Goal: Information Seeking & Learning: Learn about a topic

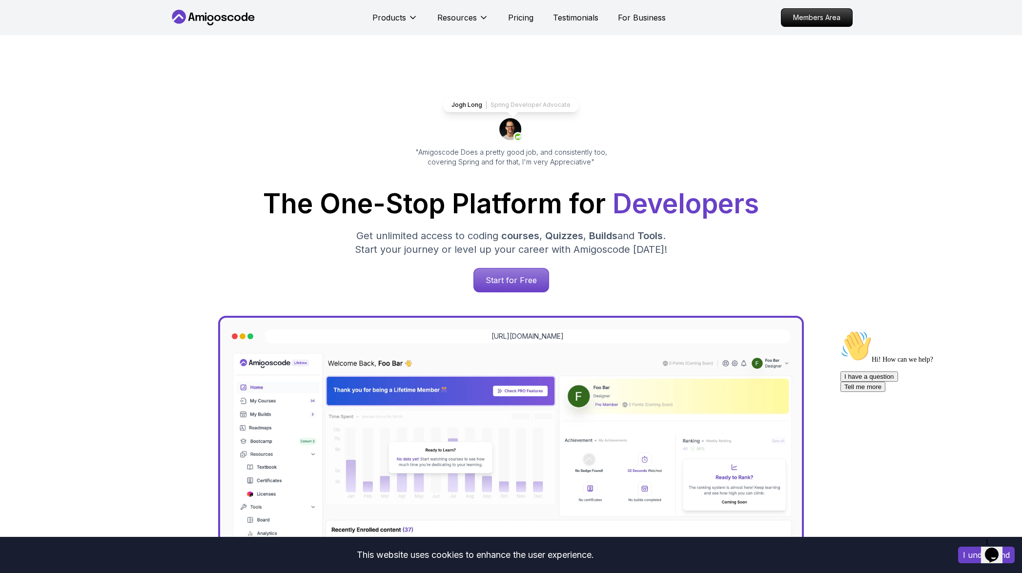
click at [992, 548] on icon "$i18n('chat', 'chat_widget')" at bounding box center [992, 555] width 14 height 15
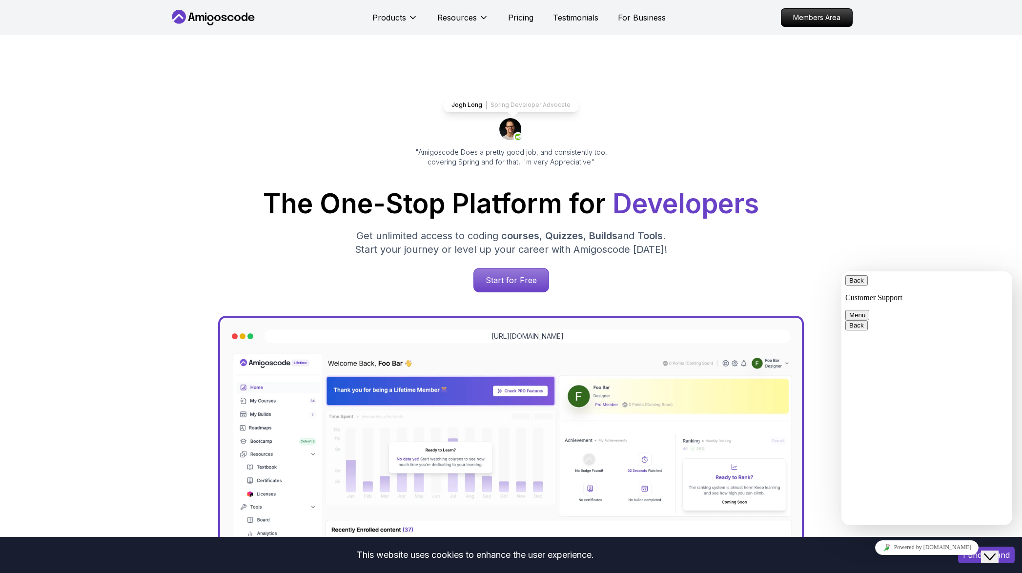
click at [951, 205] on div "Jogh Long Spring Developer Advocate "Amigoscode Does a pretty good job, and con…" at bounding box center [511, 399] width 1022 height 728
click at [991, 561] on button "Close Chat This icon closes the chat window." at bounding box center [990, 557] width 18 height 13
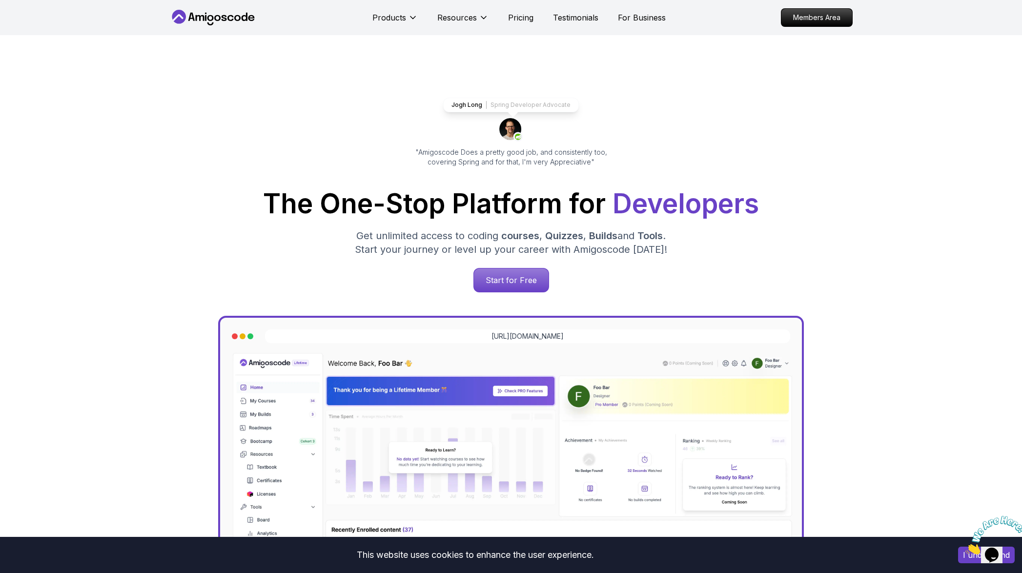
click at [518, 106] on p "Spring Developer Advocate" at bounding box center [531, 105] width 80 height 8
click at [591, 109] on div "Jogh Long Spring Developer Advocate "Amigoscode Does a pretty good job, and con…" at bounding box center [511, 132] width 219 height 69
drag, startPoint x: 562, startPoint y: 108, endPoint x: 491, endPoint y: 104, distance: 71.3
click at [491, 104] on div "Jogh Long Spring Developer Advocate" at bounding box center [511, 105] width 136 height 15
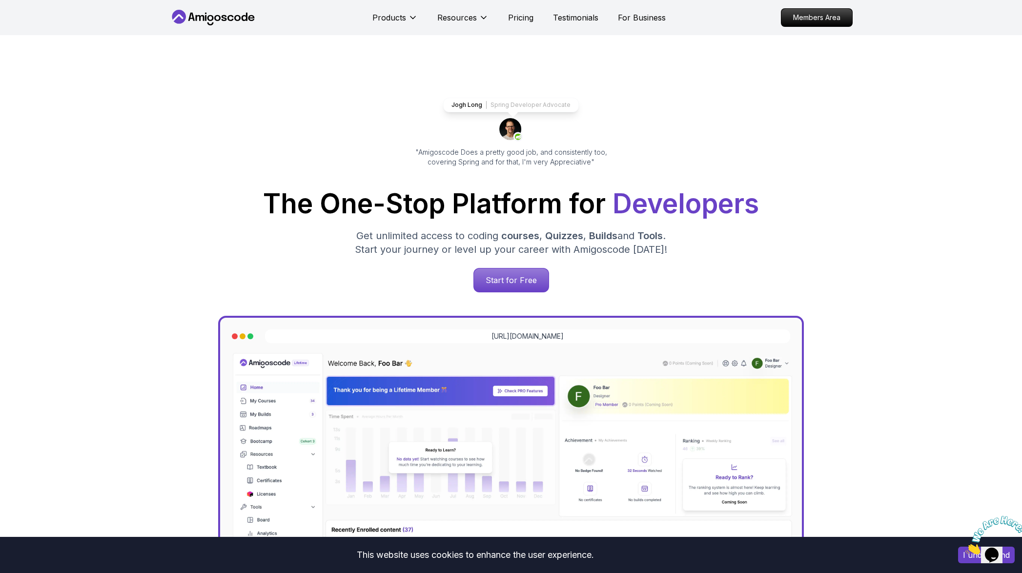
click at [586, 151] on p ""Amigoscode Does a pretty good job, and consistently too, covering Spring and f…" at bounding box center [511, 157] width 219 height 20
drag, startPoint x: 593, startPoint y: 165, endPoint x: 432, endPoint y: 144, distance: 162.0
click at [432, 144] on div "Jogh Long Spring Developer Advocate "Amigoscode Does a pretty good job, and con…" at bounding box center [511, 132] width 219 height 69
click at [630, 121] on div "Jogh Long Spring Developer Advocate "Amigoscode Does a pretty good job, and con…" at bounding box center [510, 399] width 683 height 728
click at [797, 15] on p "Members Area" at bounding box center [816, 17] width 67 height 17
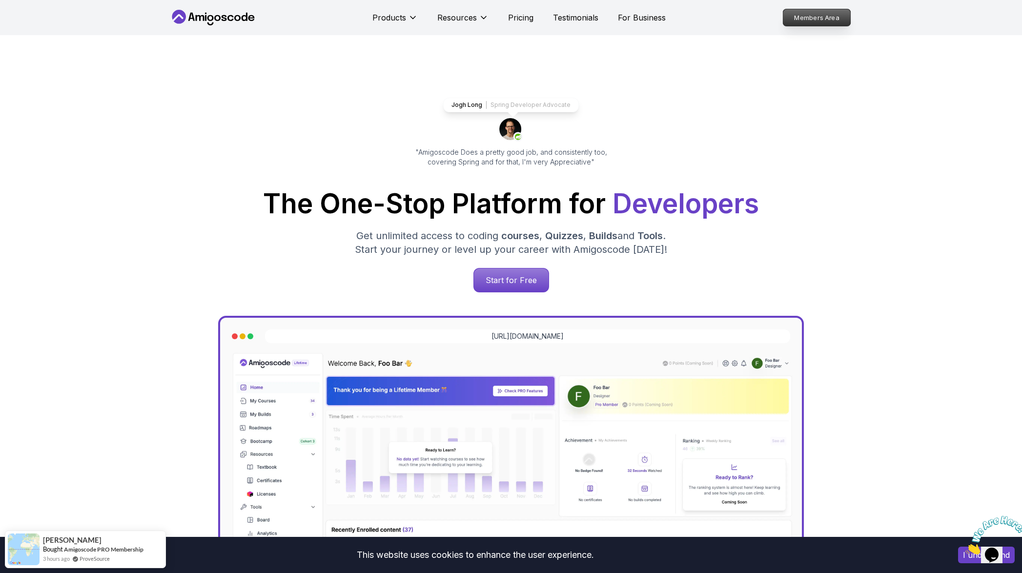
click at [808, 18] on p "Members Area" at bounding box center [816, 17] width 67 height 17
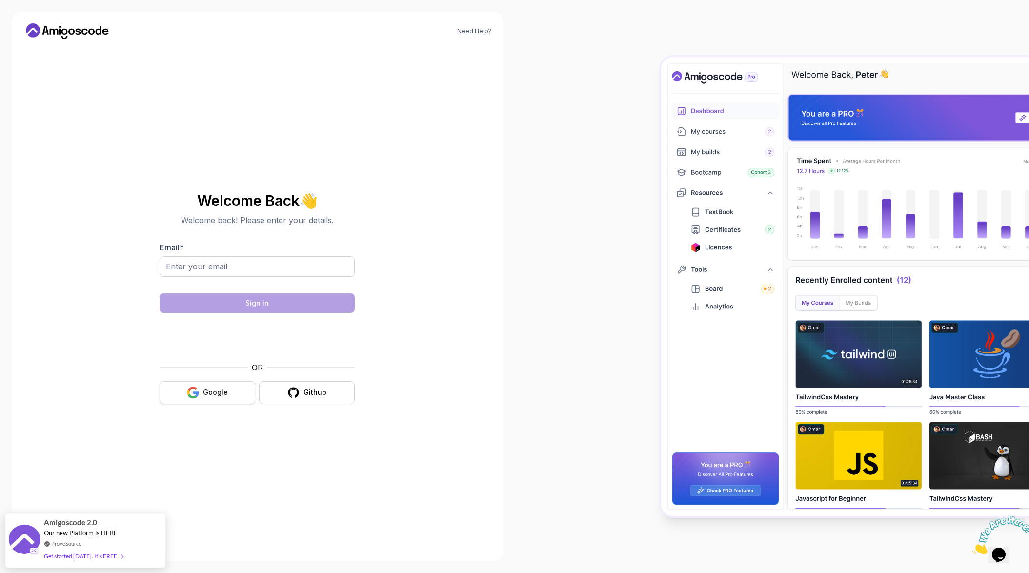
click at [220, 393] on div "Google" at bounding box center [215, 393] width 25 height 10
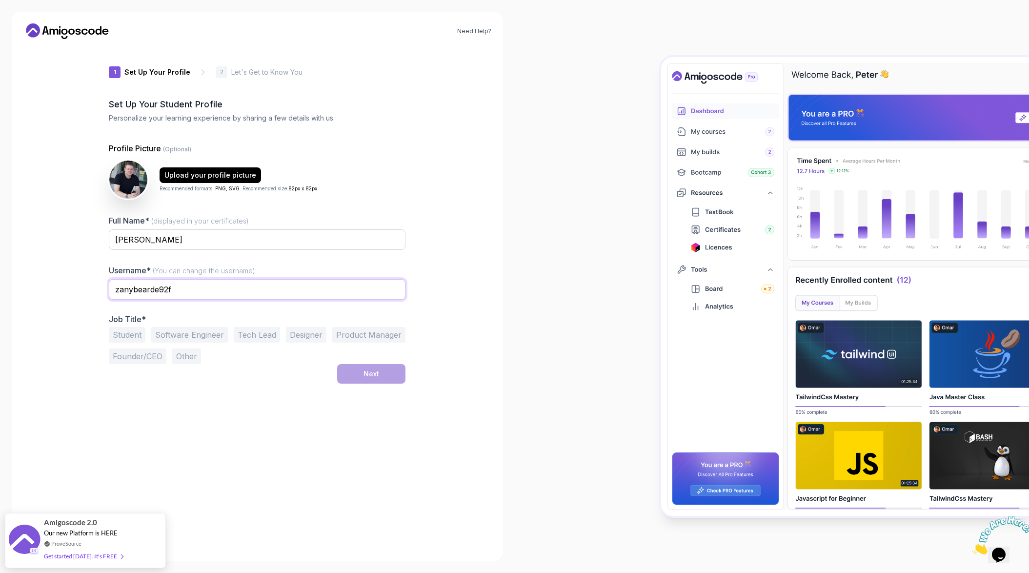
drag, startPoint x: 181, startPoint y: 291, endPoint x: 22, endPoint y: 283, distance: 158.9
click at [29, 286] on div "Need Help? 1 Set Up Your Profile 1 Set Up Your Profile 2 Let's Get to Know You …" at bounding box center [258, 287] width 492 height 550
type input "krystianczaplicki"
click at [95, 284] on div "1 Set Up Your Profile 1 Set Up Your Profile 2 Let's Get to Know You Set Up Your…" at bounding box center [257, 298] width 328 height 503
click at [277, 286] on input "krystianczaplicki" at bounding box center [257, 289] width 297 height 21
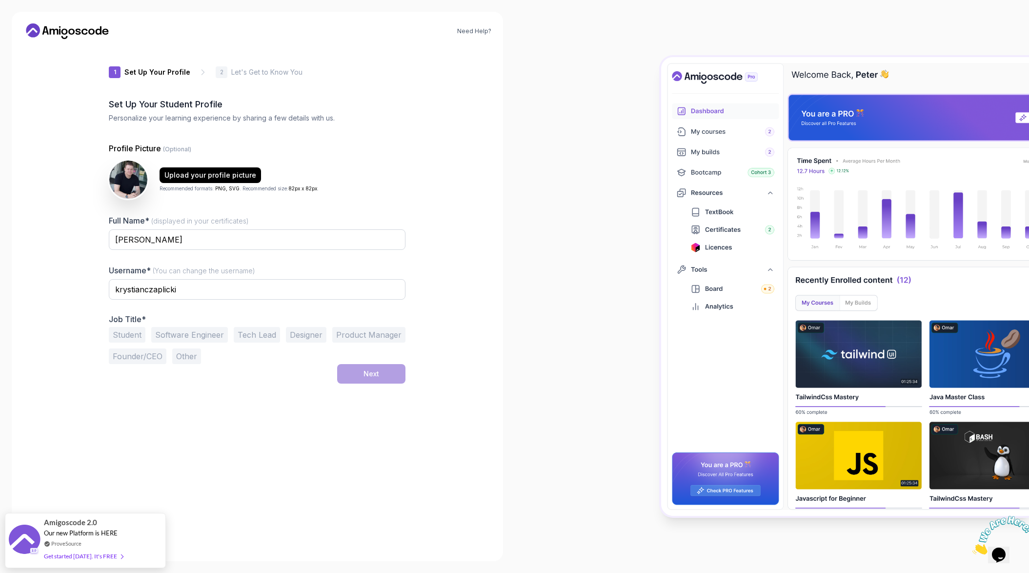
click at [301, 263] on div "Full Name* (displayed in your certificates) krystian czaplicki Username* (You c…" at bounding box center [257, 289] width 297 height 149
click at [200, 335] on button "Software Engineer" at bounding box center [189, 335] width 77 height 16
click at [340, 426] on div "1 Set Up Your Profile 1 Set Up Your Profile 2 Let's Get to Know You Set Up Your…" at bounding box center [257, 298] width 297 height 503
click at [385, 373] on button "Next" at bounding box center [371, 374] width 68 height 20
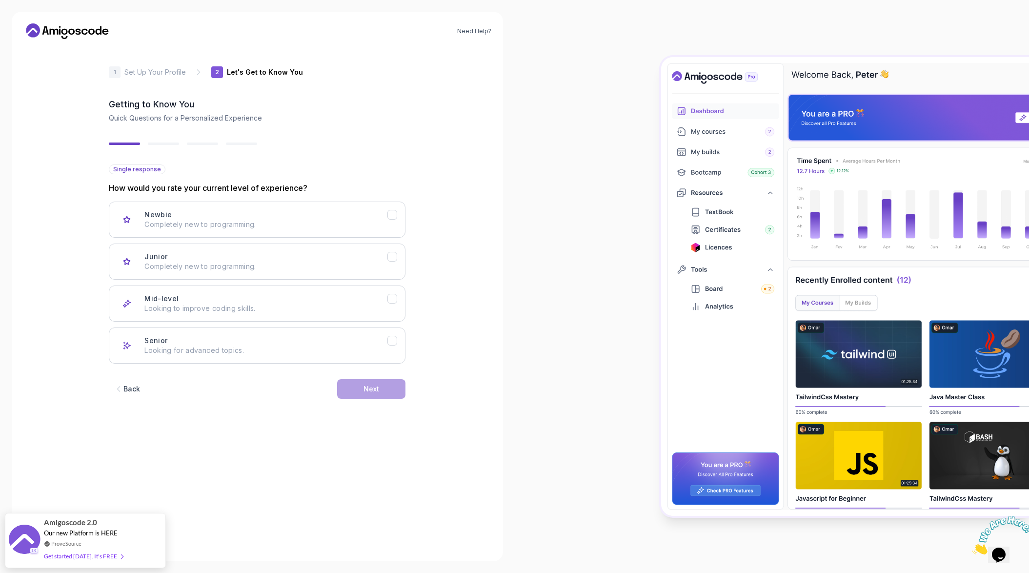
click at [130, 386] on div "Back" at bounding box center [131, 389] width 17 height 10
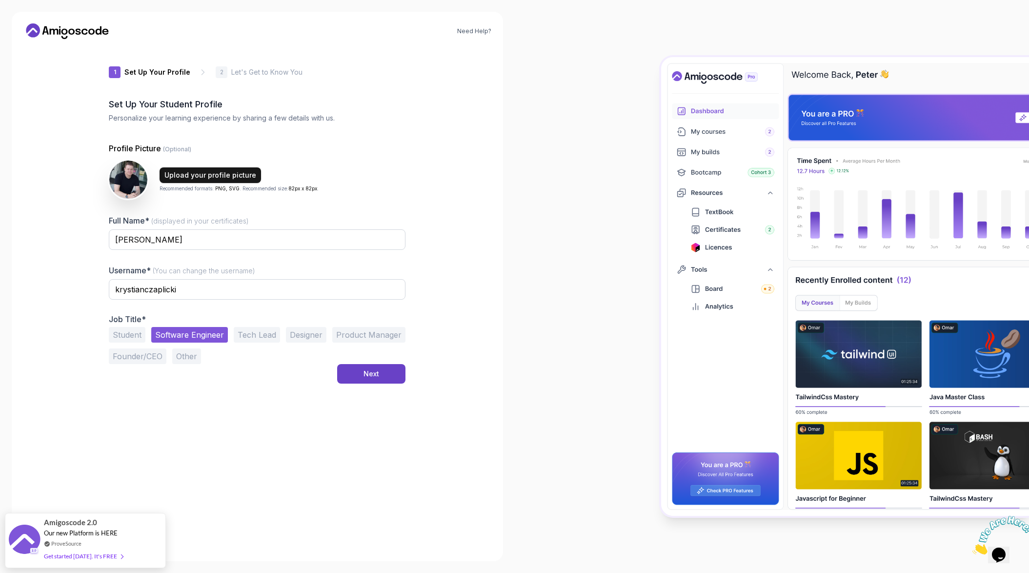
click at [220, 180] on button "Upload your profile picture" at bounding box center [211, 175] width 102 height 16
click at [309, 190] on span "82px x 82px" at bounding box center [302, 188] width 29 height 6
drag, startPoint x: 309, startPoint y: 190, endPoint x: 297, endPoint y: 190, distance: 11.7
click at [309, 190] on span "82px x 82px" at bounding box center [302, 188] width 29 height 6
click at [175, 147] on span "(Optional)" at bounding box center [177, 148] width 28 height 7
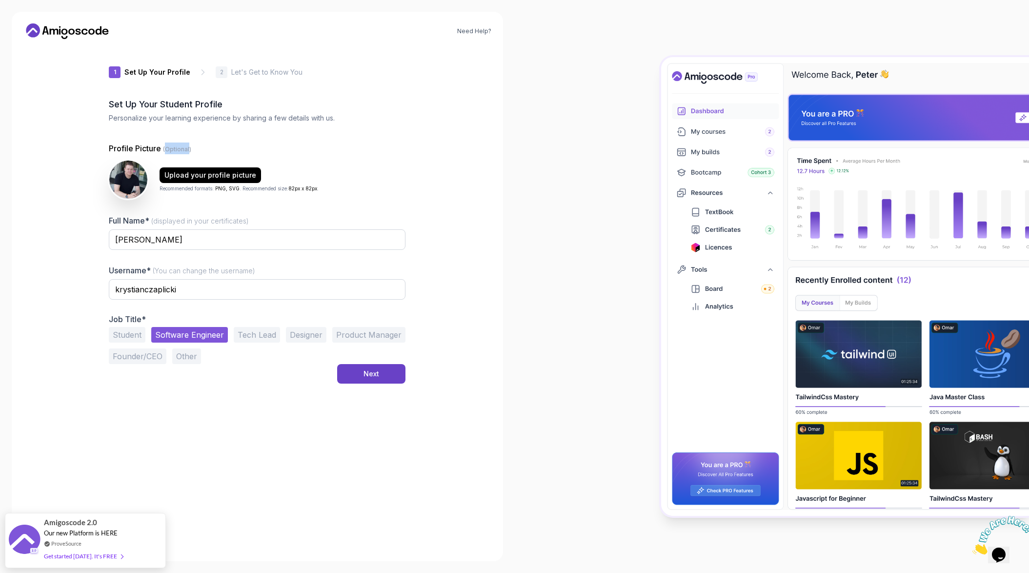
click at [175, 147] on span "(Optional)" at bounding box center [177, 148] width 28 height 7
click at [348, 185] on div "Upload your profile picture Recommended formats: PNG, SVG . Recommended size: 8…" at bounding box center [257, 179] width 297 height 39
click at [369, 375] on div "Next" at bounding box center [372, 374] width 16 height 10
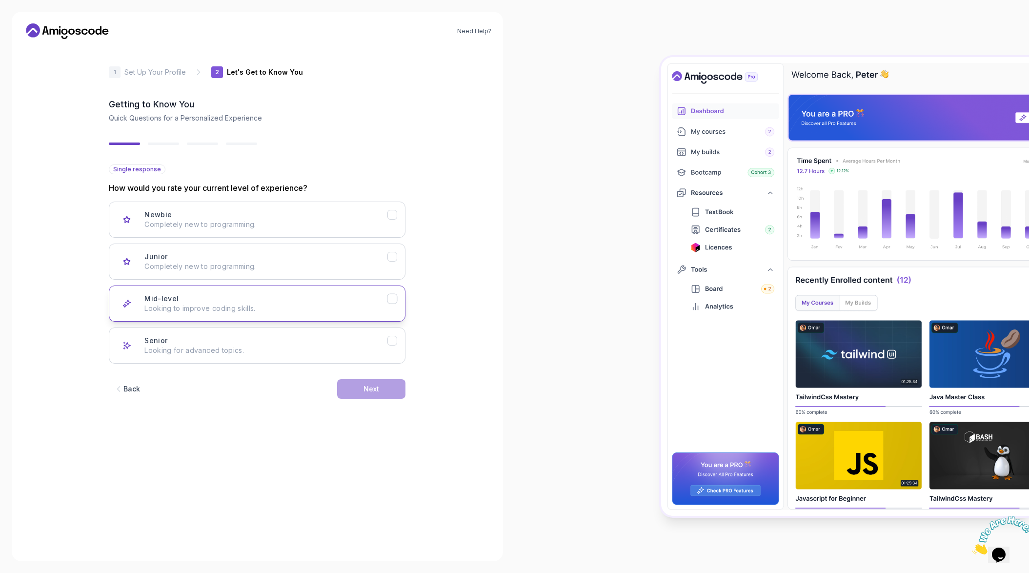
click at [236, 317] on button "Mid-level Looking to improve coding skills." at bounding box center [257, 304] width 297 height 36
click at [351, 353] on p "Looking for advanced topics." at bounding box center [265, 351] width 243 height 10
click at [350, 308] on p "Looking to improve coding skills." at bounding box center [265, 309] width 243 height 10
click at [343, 331] on button "Senior Looking for advanced topics." at bounding box center [257, 346] width 297 height 36
click at [350, 314] on button "Mid-level Looking to improve coding skills." at bounding box center [257, 304] width 297 height 36
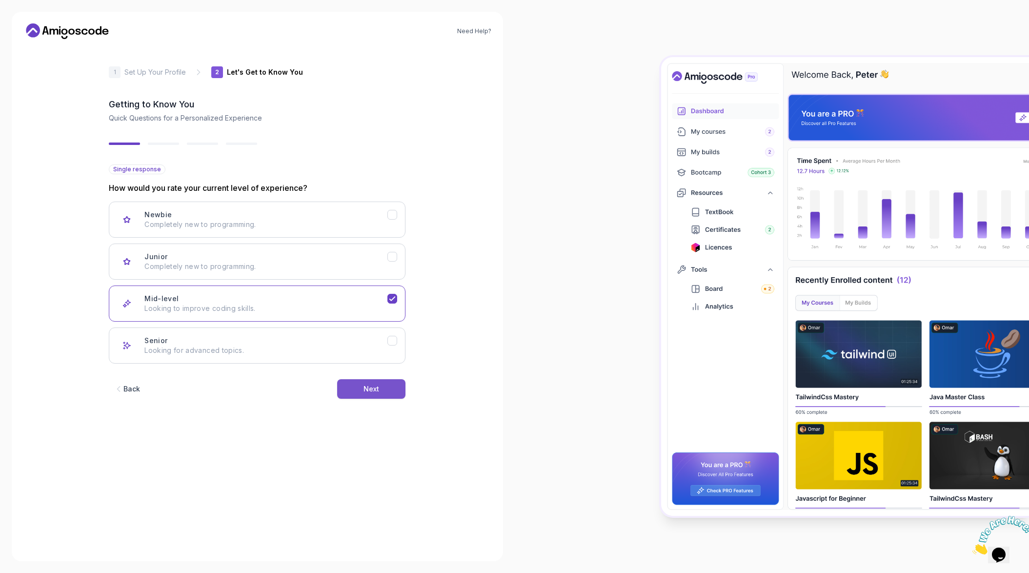
click at [360, 395] on button "Next" at bounding box center [371, 389] width 68 height 20
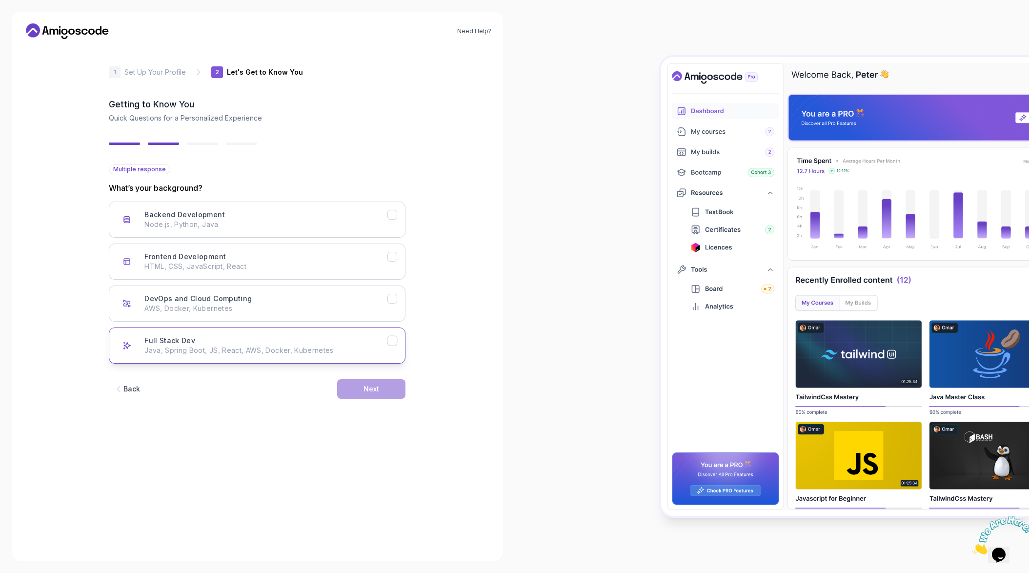
click at [285, 355] on button "Full Stack Dev Java, Spring Boot, JS, React, AWS, Docker, Kubernetes" at bounding box center [257, 346] width 297 height 36
click at [357, 383] on button "Next" at bounding box center [371, 389] width 68 height 20
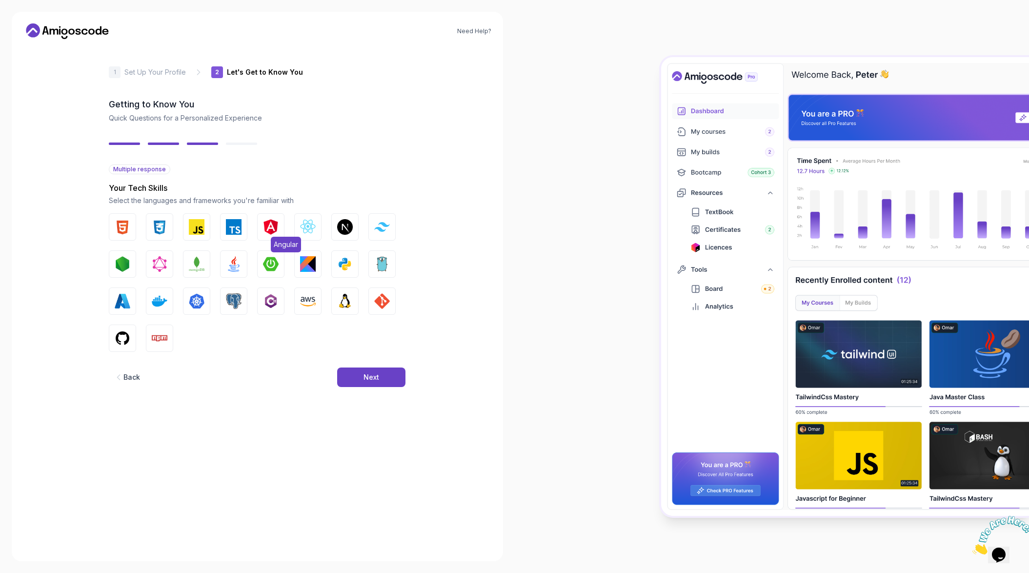
click at [269, 229] on img "button" at bounding box center [271, 227] width 16 height 16
click at [210, 228] on button "JavaScript" at bounding box center [196, 226] width 27 height 27
click at [228, 228] on img "button" at bounding box center [234, 227] width 16 height 16
click at [130, 231] on img "button" at bounding box center [123, 227] width 16 height 16
click at [162, 233] on img "button" at bounding box center [160, 227] width 16 height 16
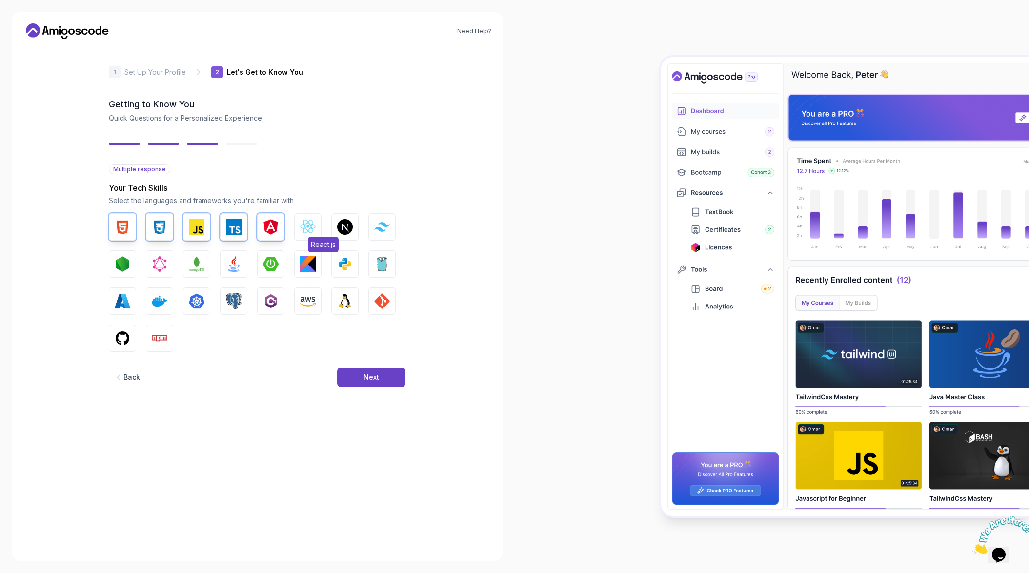
click at [300, 229] on img "button" at bounding box center [308, 227] width 16 height 16
click at [371, 226] on button "Tailwind CSS" at bounding box center [382, 226] width 27 height 27
click at [388, 303] on img "button" at bounding box center [382, 301] width 16 height 16
click at [338, 302] on img "button" at bounding box center [345, 301] width 16 height 16
click at [268, 301] on img "button" at bounding box center [271, 301] width 16 height 16
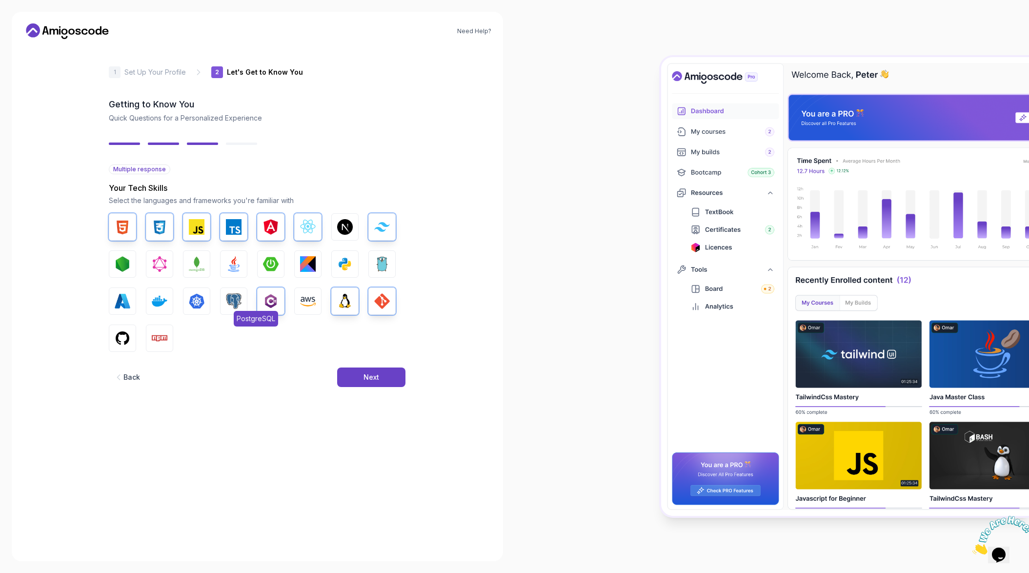
click at [226, 301] on img "button" at bounding box center [234, 301] width 16 height 16
click at [154, 307] on img "button" at bounding box center [160, 301] width 16 height 16
click at [118, 334] on img "button" at bounding box center [123, 338] width 16 height 16
click at [126, 301] on img "button" at bounding box center [123, 301] width 16 height 16
click at [237, 266] on img "button" at bounding box center [234, 264] width 16 height 16
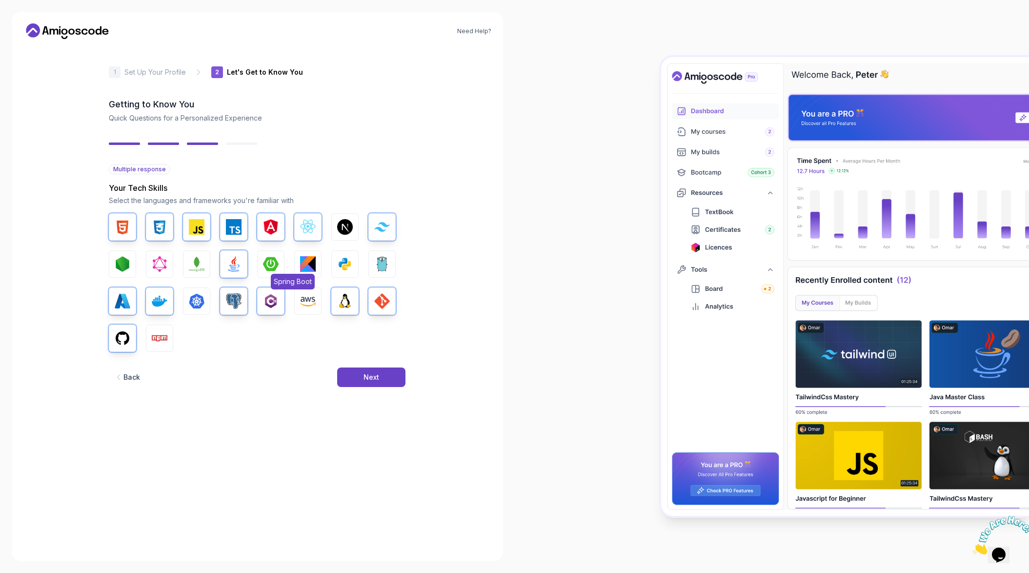
click at [262, 265] on button "Spring Boot" at bounding box center [270, 263] width 27 height 27
click at [297, 265] on button "Kotlin" at bounding box center [307, 263] width 27 height 27
click at [312, 269] on img "button" at bounding box center [308, 264] width 16 height 16
click at [362, 372] on button "Next" at bounding box center [371, 378] width 68 height 20
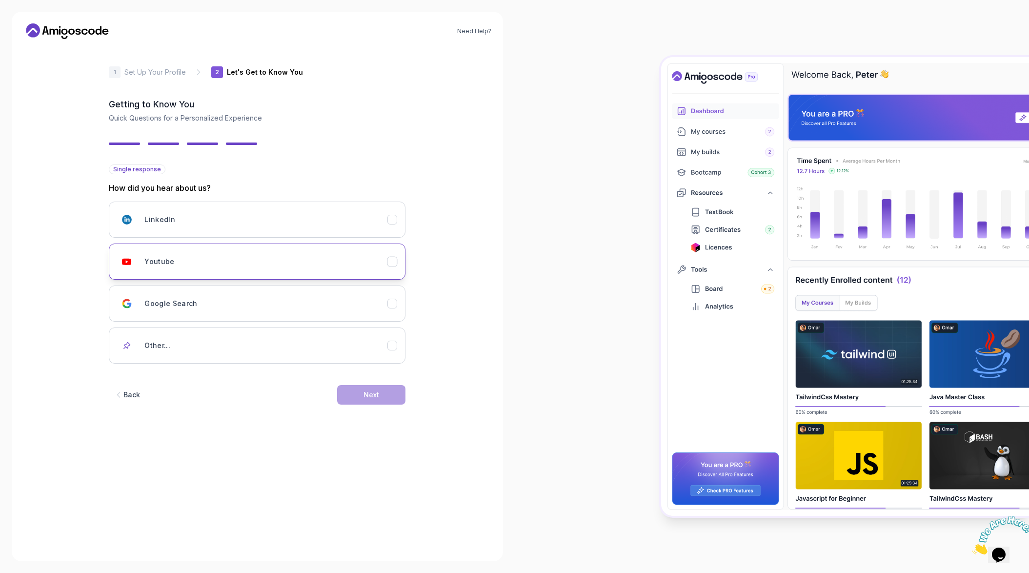
click at [203, 263] on div "Youtube" at bounding box center [265, 262] width 243 height 20
click at [376, 390] on button "Next" at bounding box center [371, 395] width 68 height 20
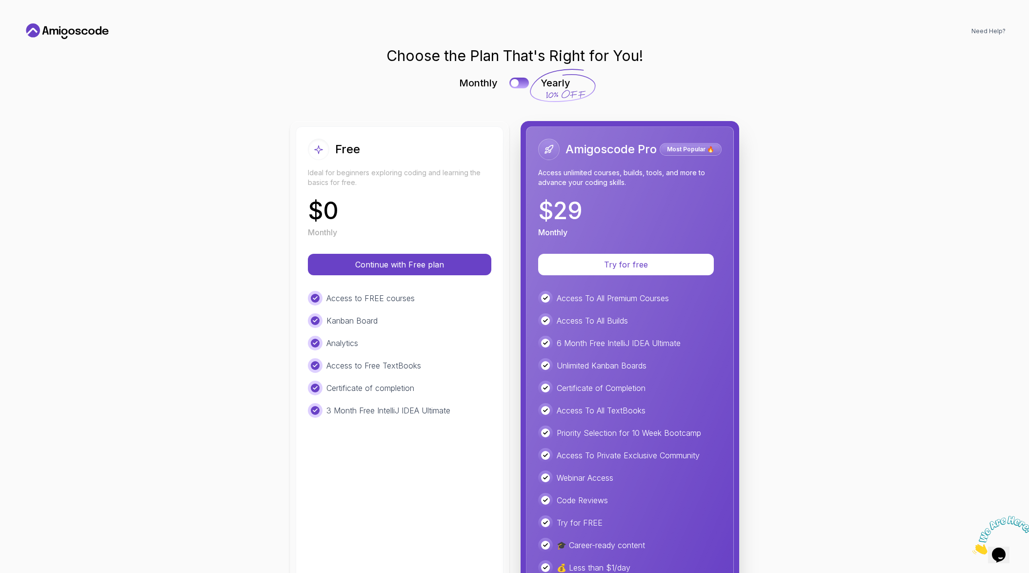
scroll to position [35, 0]
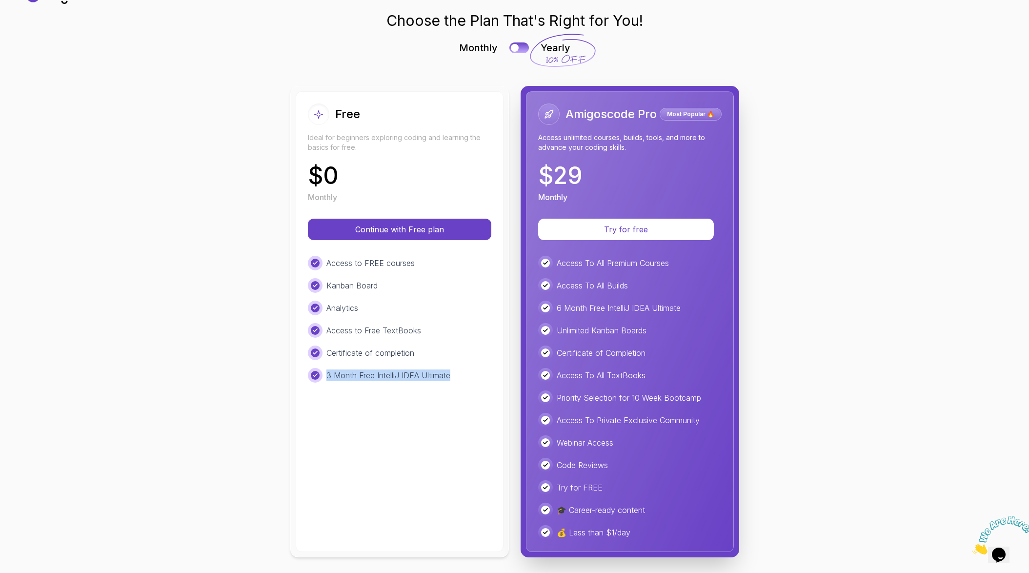
drag, startPoint x: 458, startPoint y: 376, endPoint x: 305, endPoint y: 375, distance: 153.8
click at [308, 375] on div "3 Month Free IntelliJ IDEA Ultimate" at bounding box center [400, 375] width 184 height 15
click at [200, 385] on div "Choose the Plan That's Right for You! Monthly Yearly Free Ideal for beginners e…" at bounding box center [514, 292] width 983 height 561
click at [588, 236] on button "Try for free" at bounding box center [626, 229] width 167 height 21
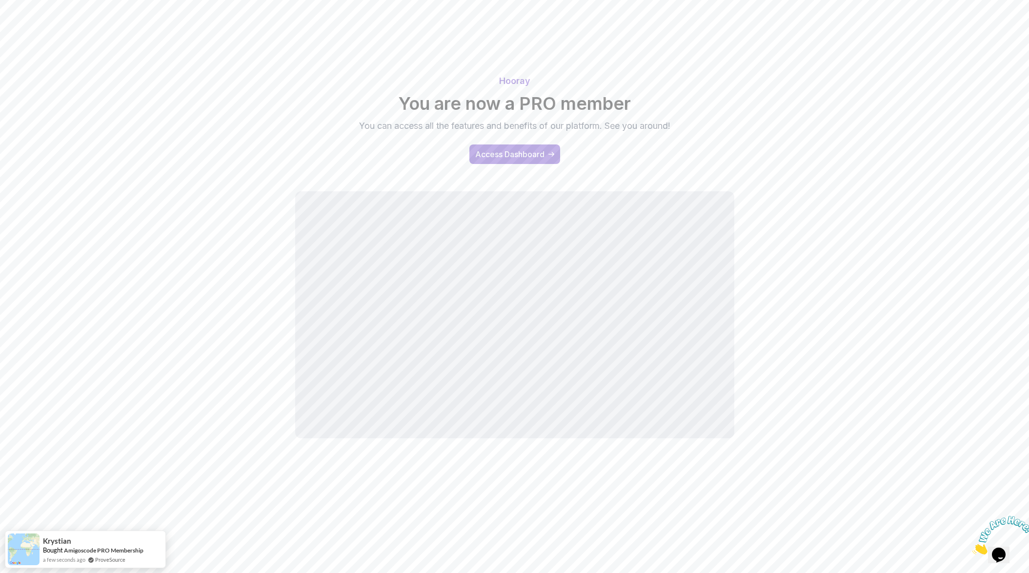
click at [364, 489] on div "Hooray You are now a PRO member You can access all the features and benefits of…" at bounding box center [514, 250] width 1029 height 501
click at [611, 170] on div "Hooray You are now a PRO member You can access all the features and benefits of…" at bounding box center [514, 118] width 683 height 113
click at [973, 548] on icon "Close" at bounding box center [973, 552] width 0 height 8
click at [514, 151] on div "Access Dashboard" at bounding box center [509, 154] width 69 height 12
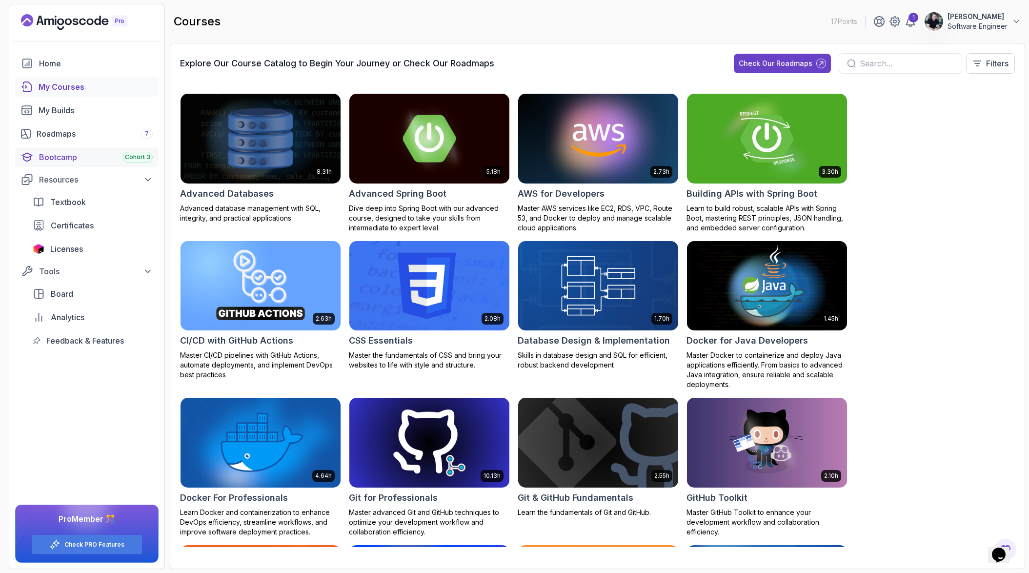
click at [133, 158] on span "Cohort 3" at bounding box center [137, 157] width 25 height 8
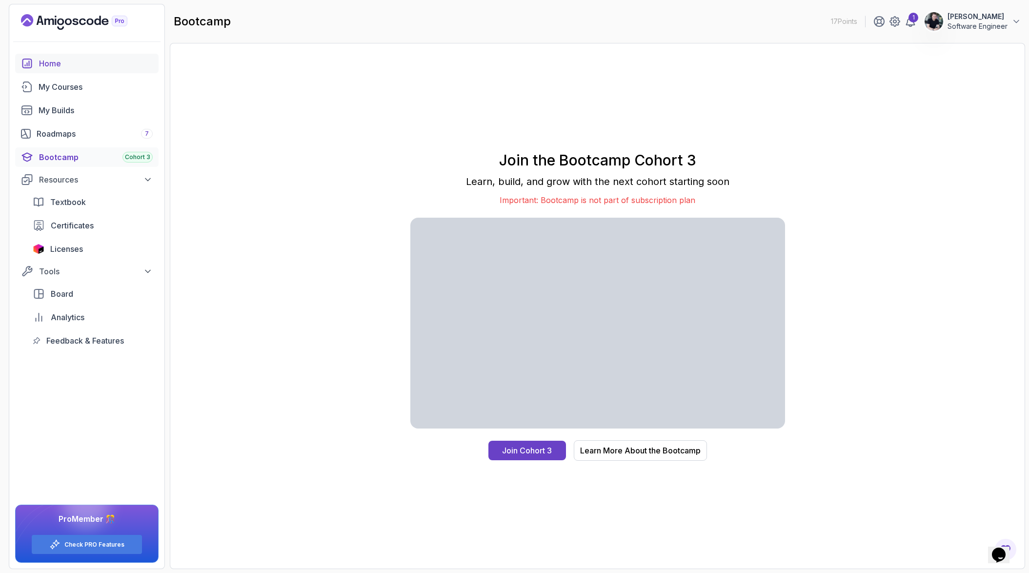
click at [73, 67] on div "Home" at bounding box center [96, 64] width 114 height 12
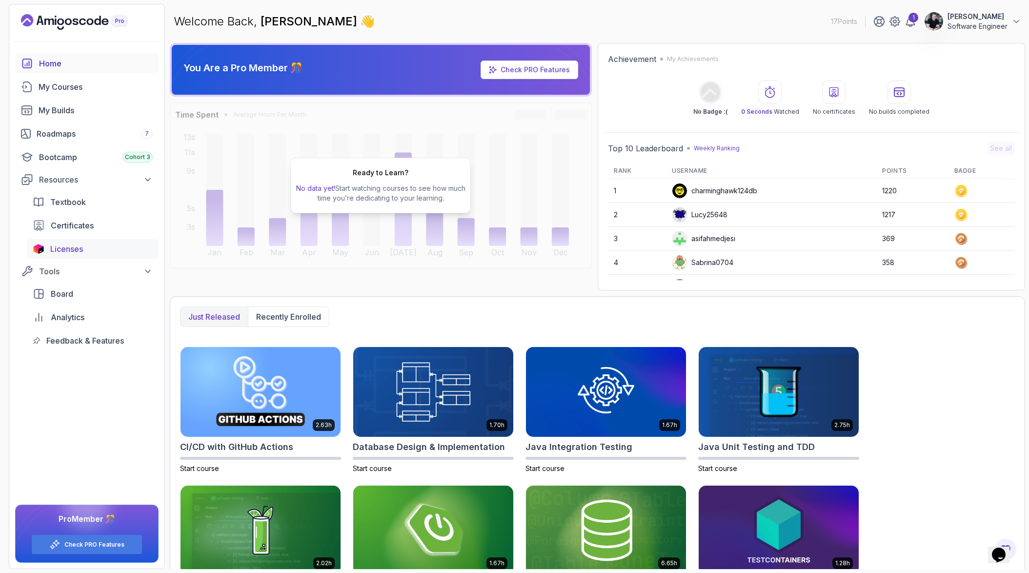
click at [97, 247] on div "Licenses" at bounding box center [101, 249] width 103 height 12
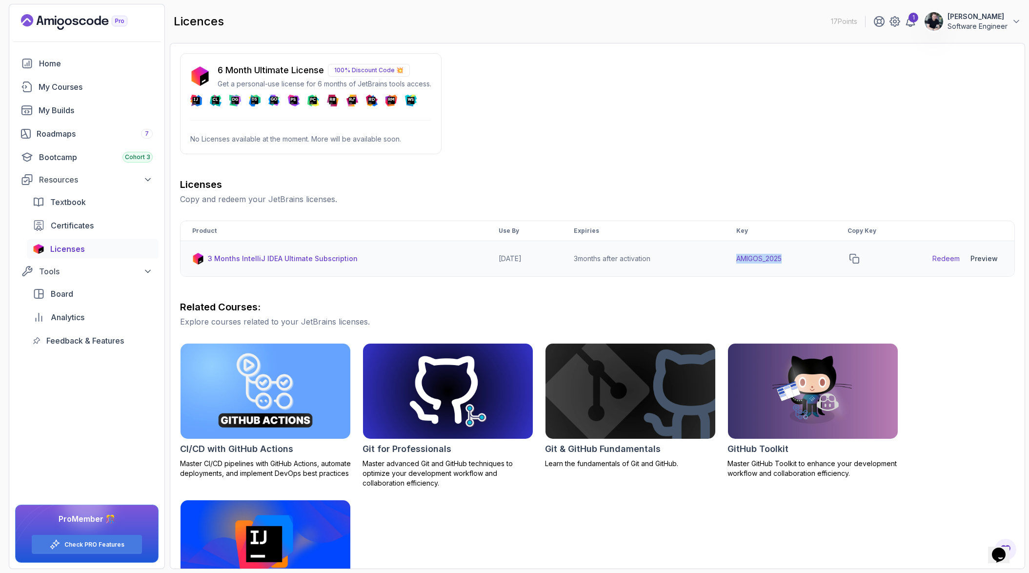
drag, startPoint x: 809, startPoint y: 259, endPoint x: 742, endPoint y: 258, distance: 66.9
click at [742, 258] on td "AMIGOS_2025" at bounding box center [781, 259] width 112 height 36
click at [862, 254] on button "copy-button" at bounding box center [855, 259] width 14 height 14
click at [579, 186] on h3 "Licenses" at bounding box center [597, 185] width 835 height 14
drag, startPoint x: 407, startPoint y: 144, endPoint x: 188, endPoint y: 137, distance: 218.8
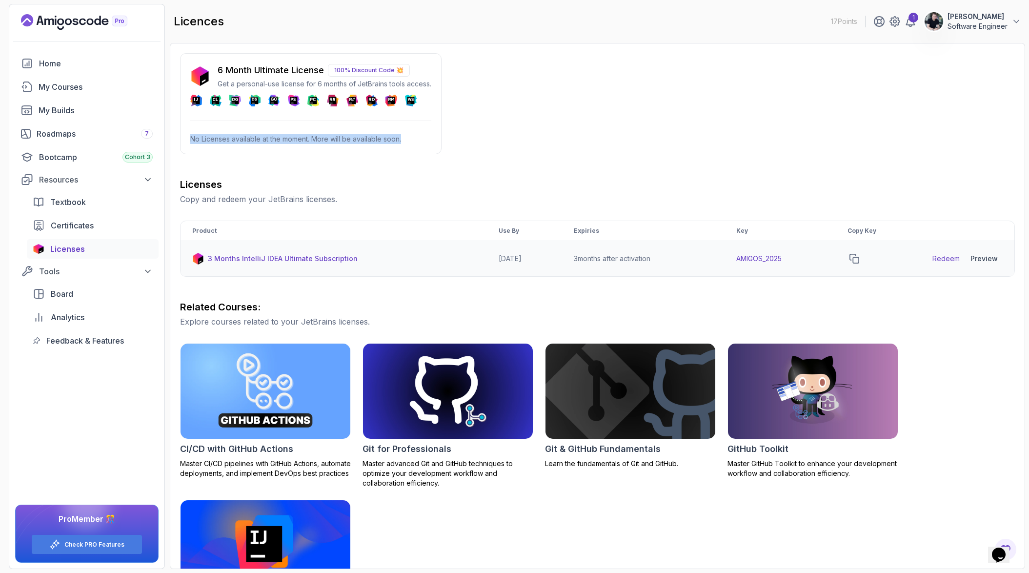
click at [188, 137] on div "6 Month Ultimate License 100% Discount Code 💥 Get a personal-use license for 6 …" at bounding box center [311, 103] width 262 height 101
click at [389, 165] on div "6 Month Ultimate License 100% Discount Code 💥 Get a personal-use license for 6 …" at bounding box center [597, 344] width 835 height 582
click at [857, 259] on icon "copy-button" at bounding box center [855, 259] width 10 height 10
click at [777, 256] on td "AMIGOS_2025" at bounding box center [781, 259] width 112 height 36
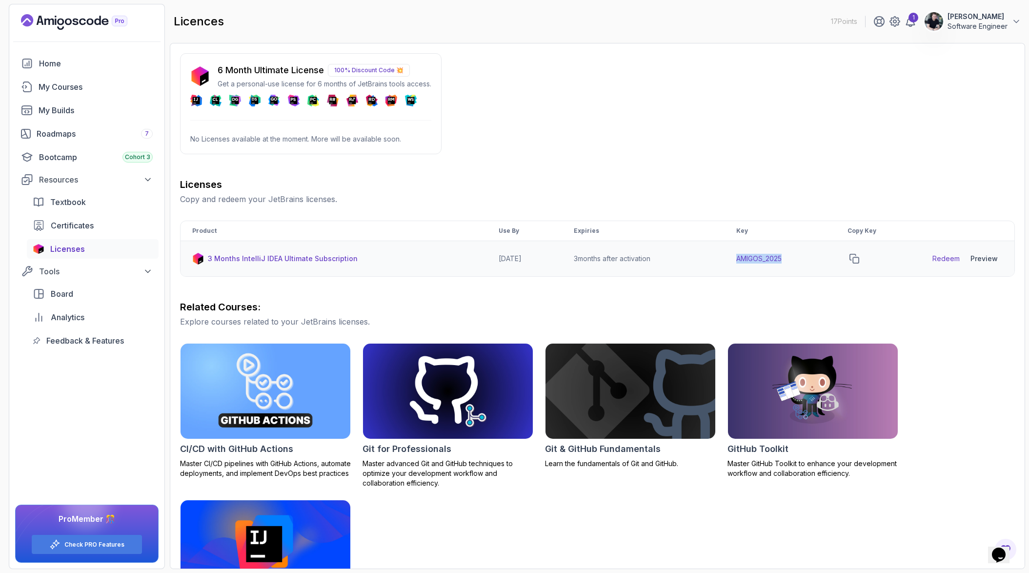
click at [983, 258] on div "Preview" at bounding box center [984, 259] width 27 height 10
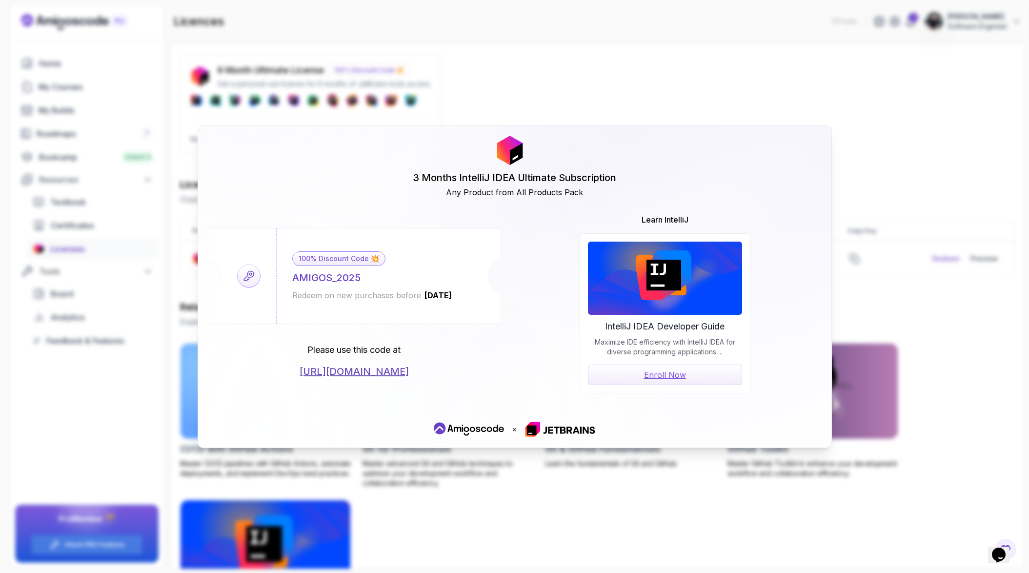
drag, startPoint x: 475, startPoint y: 372, endPoint x: 249, endPoint y: 370, distance: 225.5
click at [249, 370] on div "Please use this code at https://jetbrains.com/store/redeem/" at bounding box center [354, 360] width 293 height 35
copy link "https://jetbrains.com/store/redeem/"
click at [379, 271] on div "100% Discount Code 💥 AMIGOS_2025 Redeem on new purchases before 2026-06-12" at bounding box center [372, 275] width 192 height 95
drag, startPoint x: 374, startPoint y: 276, endPoint x: 383, endPoint y: 278, distance: 9.0
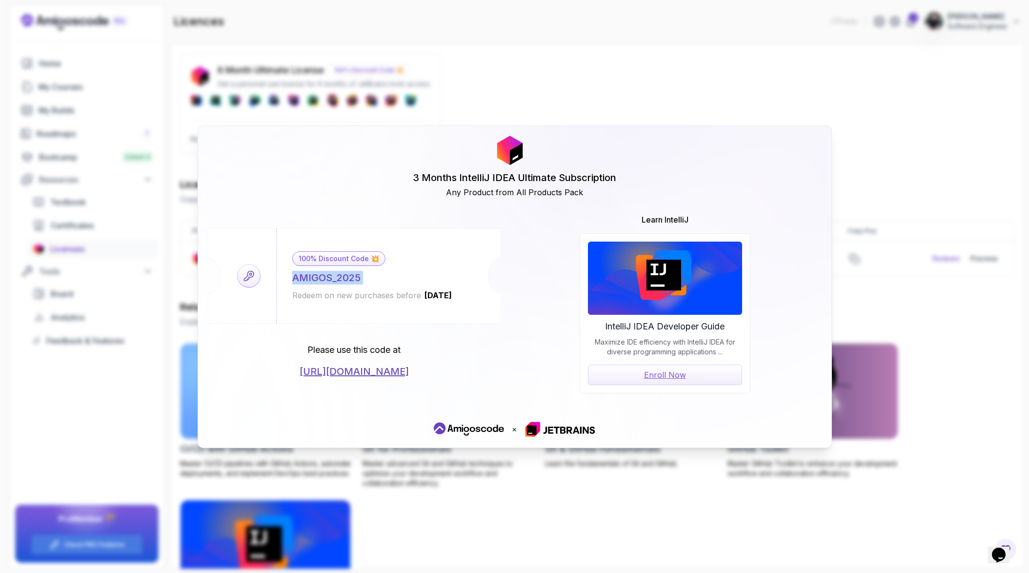
click at [383, 278] on div "100% Discount Code 💥 AMIGOS_2025 Redeem on new purchases before 2026-06-12" at bounding box center [372, 275] width 192 height 95
click at [382, 277] on div "100% Discount Code 💥 AMIGOS_2025 Redeem on new purchases before 2026-06-12" at bounding box center [372, 275] width 192 height 95
click at [368, 279] on div "100% Discount Code 💥 AMIGOS_2025 Redeem on new purchases before 2026-06-12" at bounding box center [372, 275] width 192 height 95
drag, startPoint x: 365, startPoint y: 278, endPoint x: 288, endPoint y: 280, distance: 76.2
click at [288, 280] on div "100% Discount Code 💥 AMIGOS_2025 Redeem on new purchases before 2026-06-12" at bounding box center [372, 275] width 192 height 95
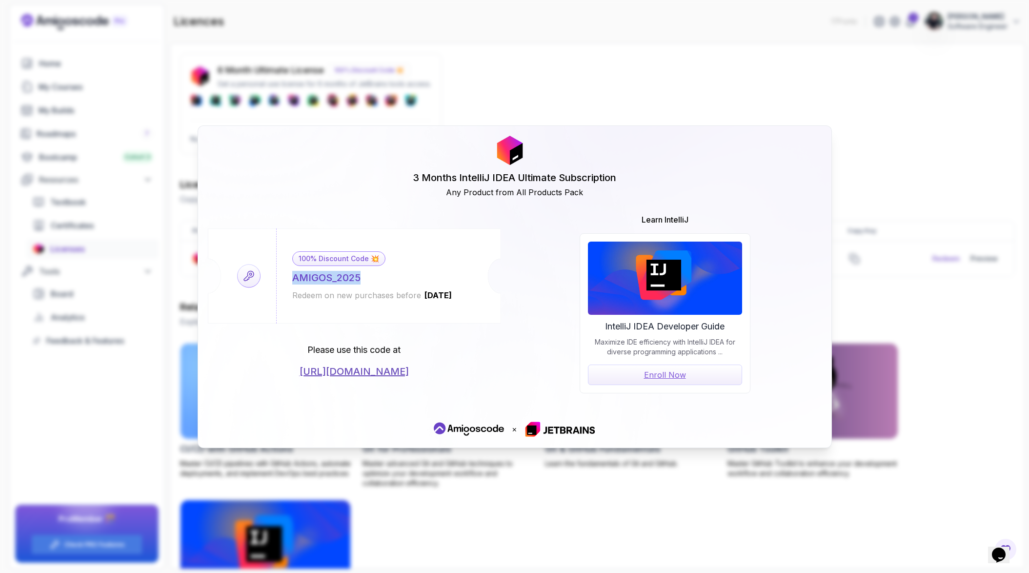
copy div "AMIGOS_2025"
click at [517, 349] on div "100% Discount Code 💥 AMIGOS_2025 Redeem on new purchases before 2026-06-12 Plea…" at bounding box center [515, 304] width 614 height 180
click at [622, 487] on div "3 Months IntelliJ IDEA Ultimate Subscription Any Product from All Products Pack…" at bounding box center [514, 286] width 1029 height 573
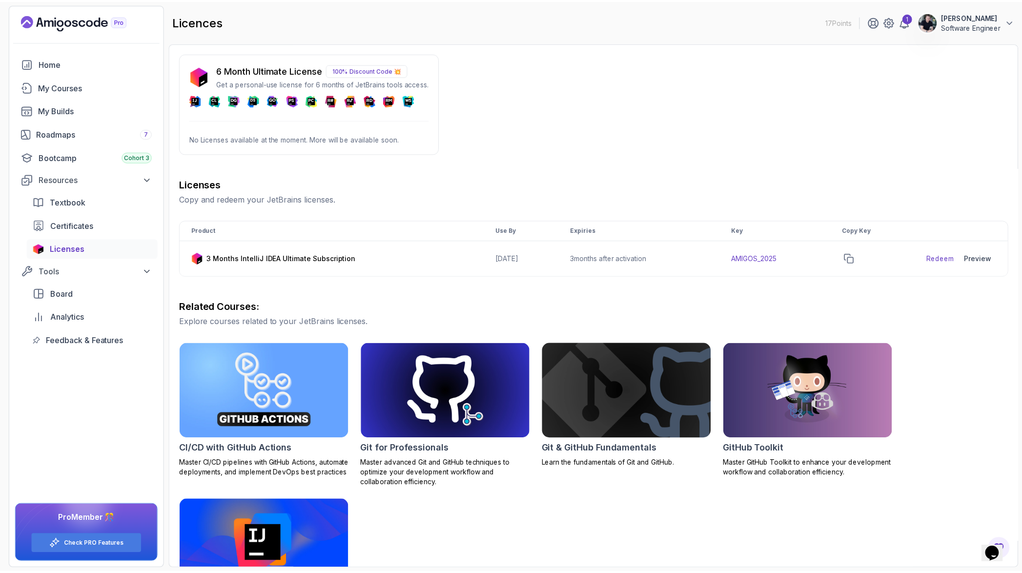
scroll to position [76, 0]
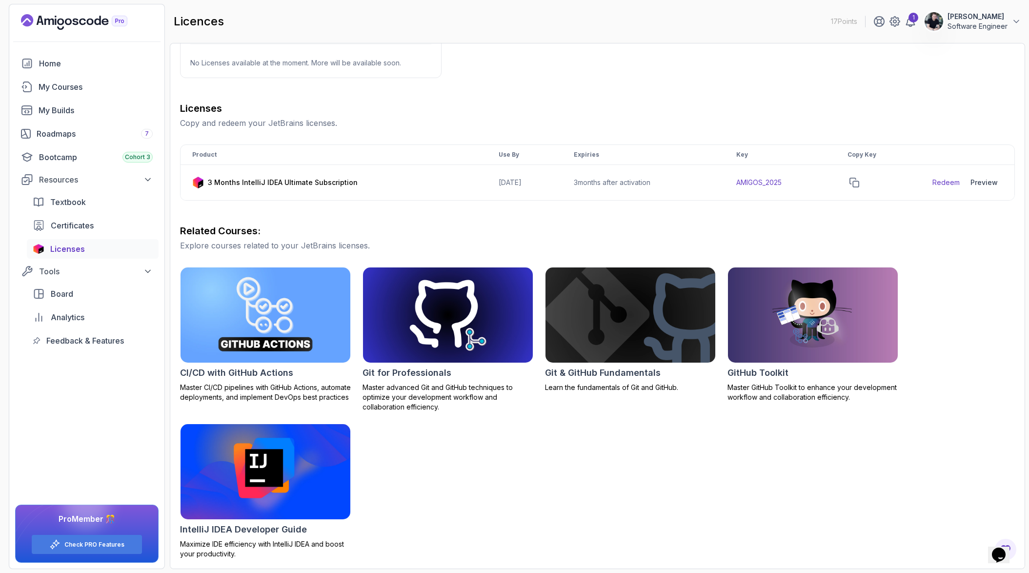
click at [250, 489] on img at bounding box center [265, 472] width 178 height 100
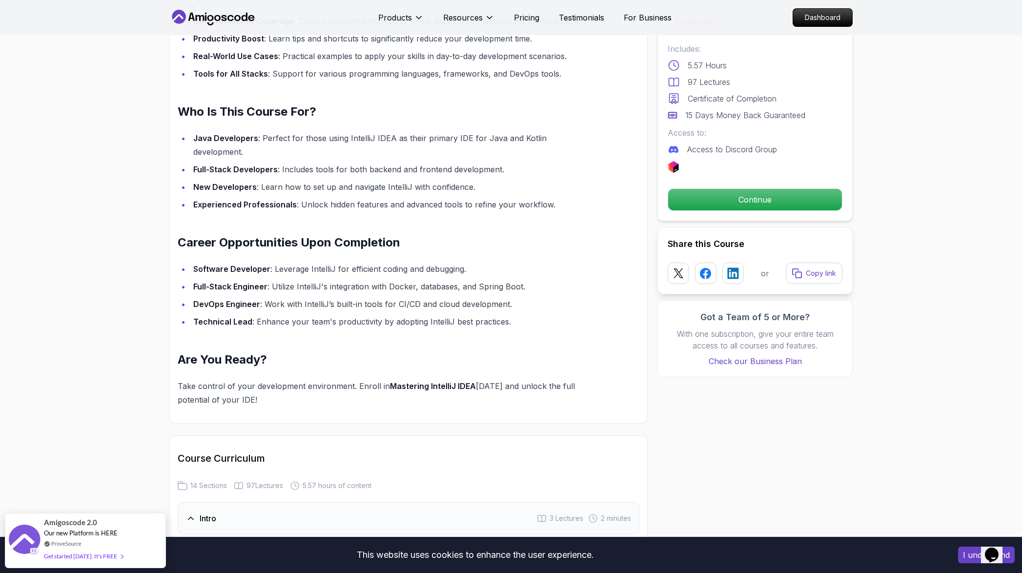
scroll to position [1260, 0]
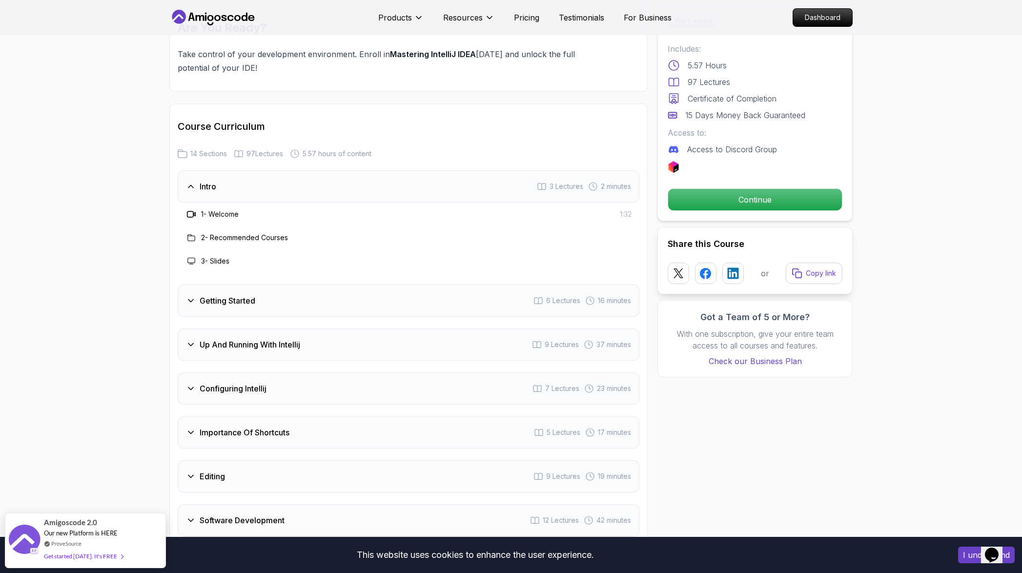
click at [262, 177] on div "Intro 3 Lectures 2 minutes" at bounding box center [409, 186] width 462 height 32
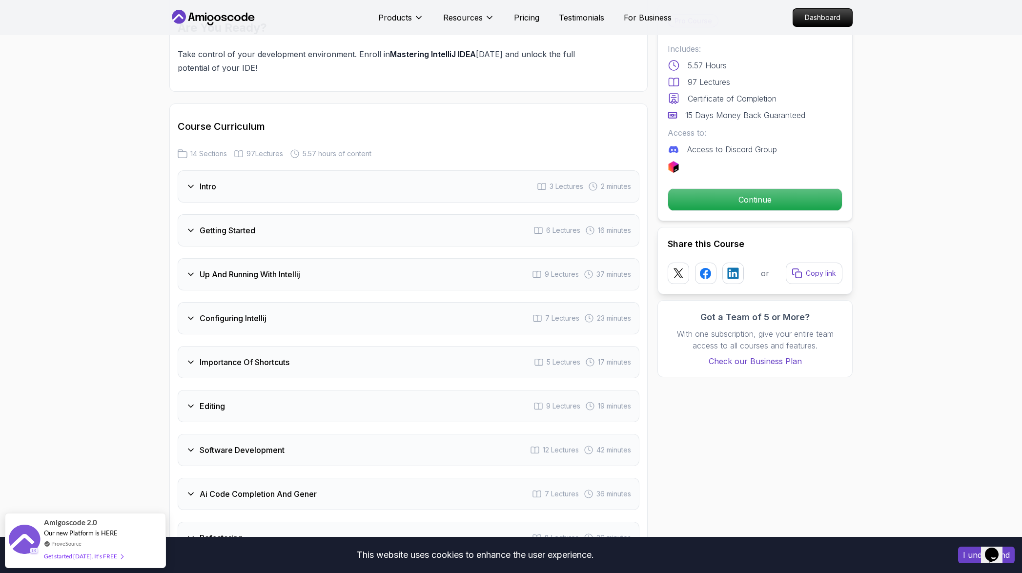
click at [272, 268] on h3 "Up And Running With Intellij" at bounding box center [250, 274] width 101 height 12
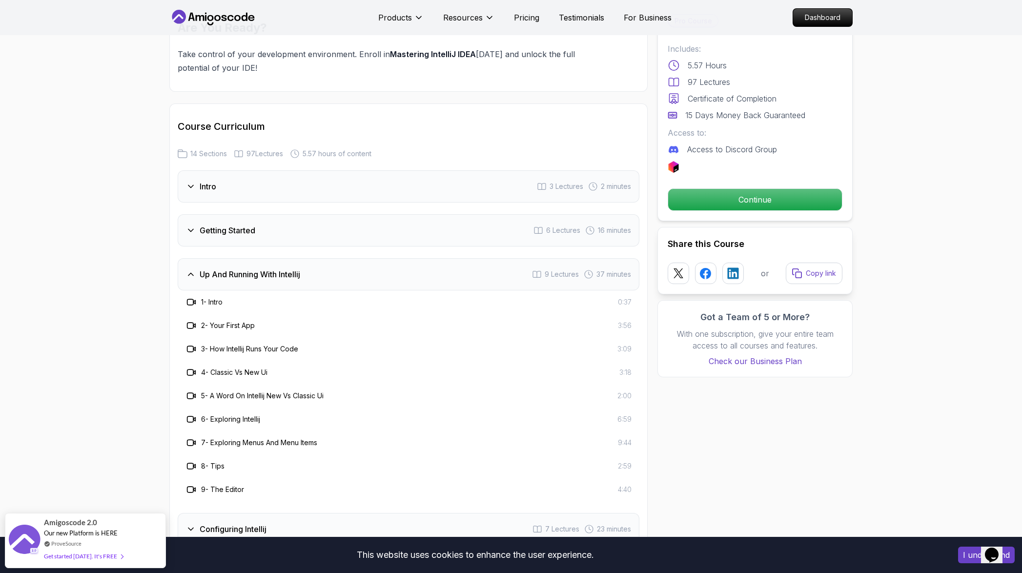
click at [272, 268] on h3 "Up And Running With Intellij" at bounding box center [250, 274] width 101 height 12
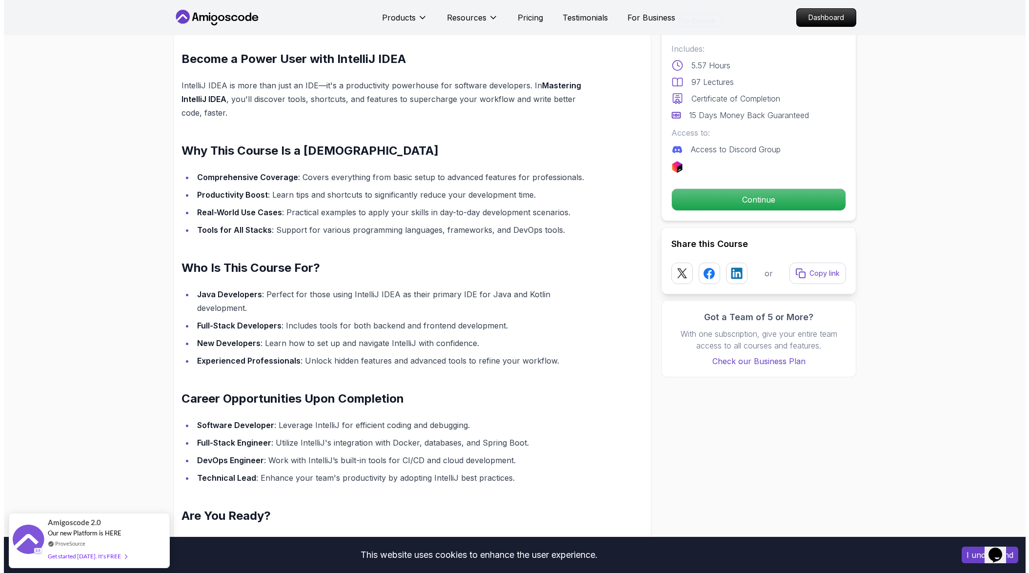
scroll to position [0, 0]
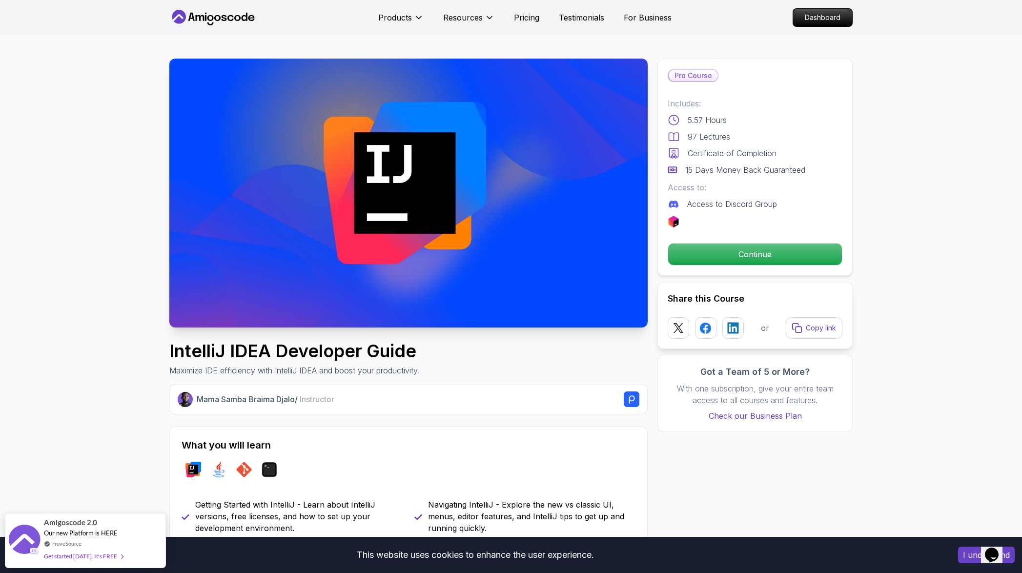
click at [200, 18] on icon at bounding box center [200, 18] width 9 height 6
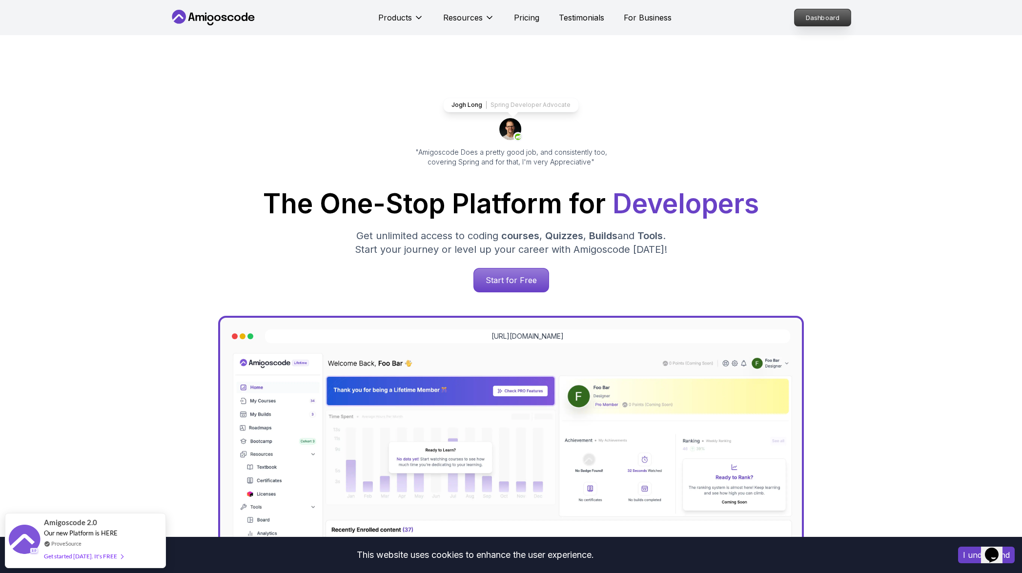
click at [832, 21] on p "Dashboard" at bounding box center [823, 17] width 56 height 17
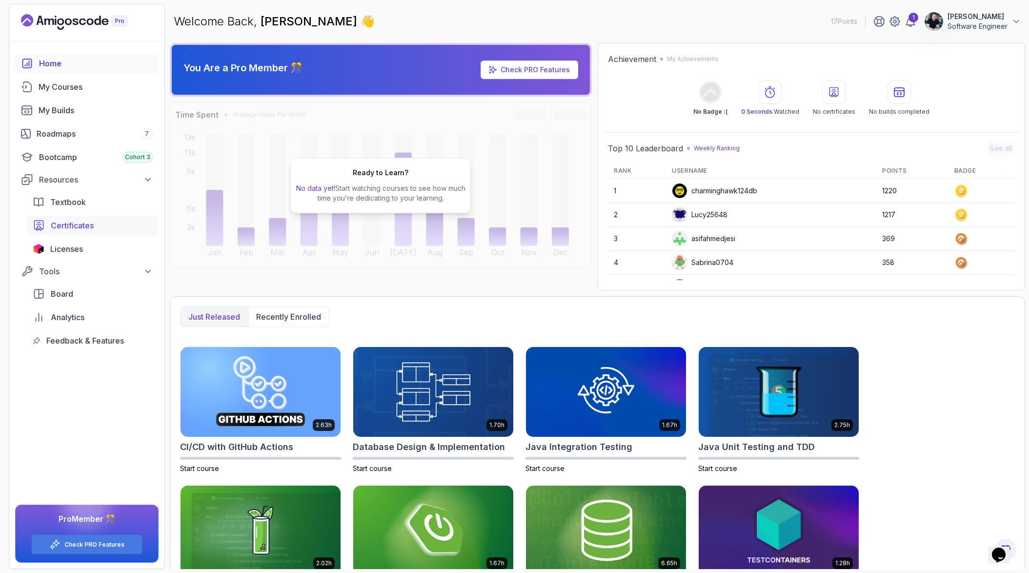
click at [77, 226] on span "Certificates" at bounding box center [72, 226] width 43 height 12
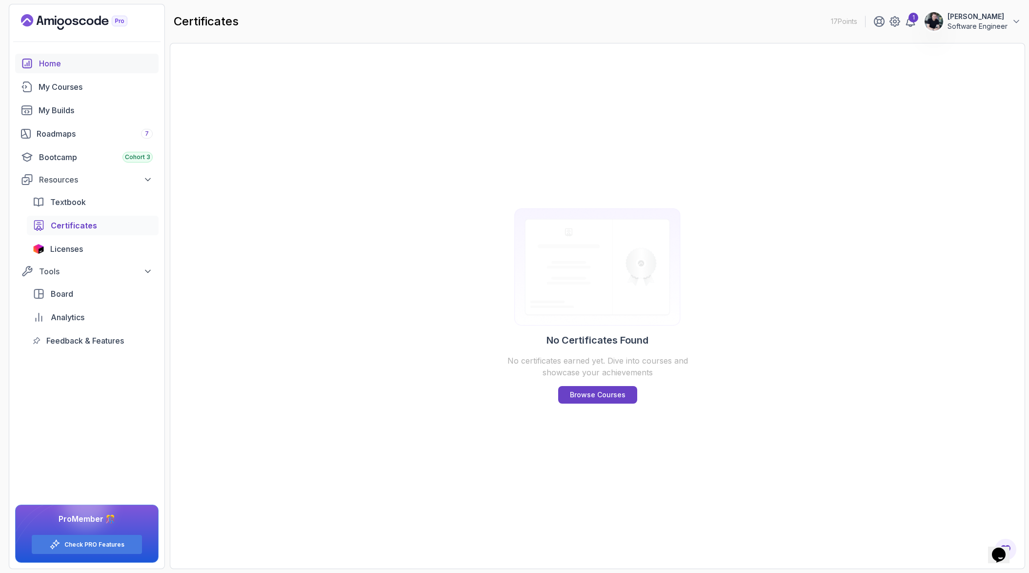
click at [64, 58] on div "Home" at bounding box center [96, 64] width 114 height 12
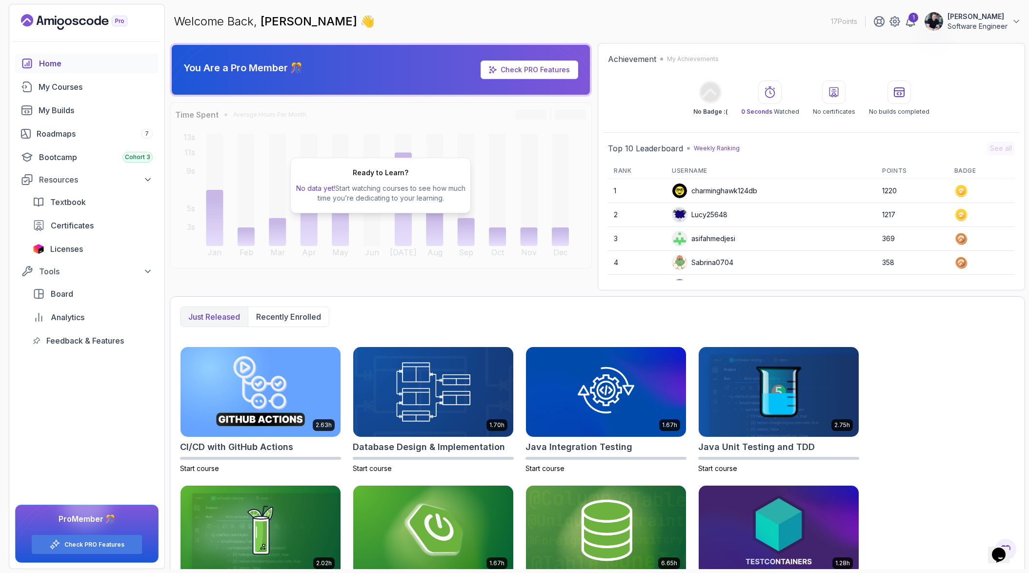
scroll to position [53, 0]
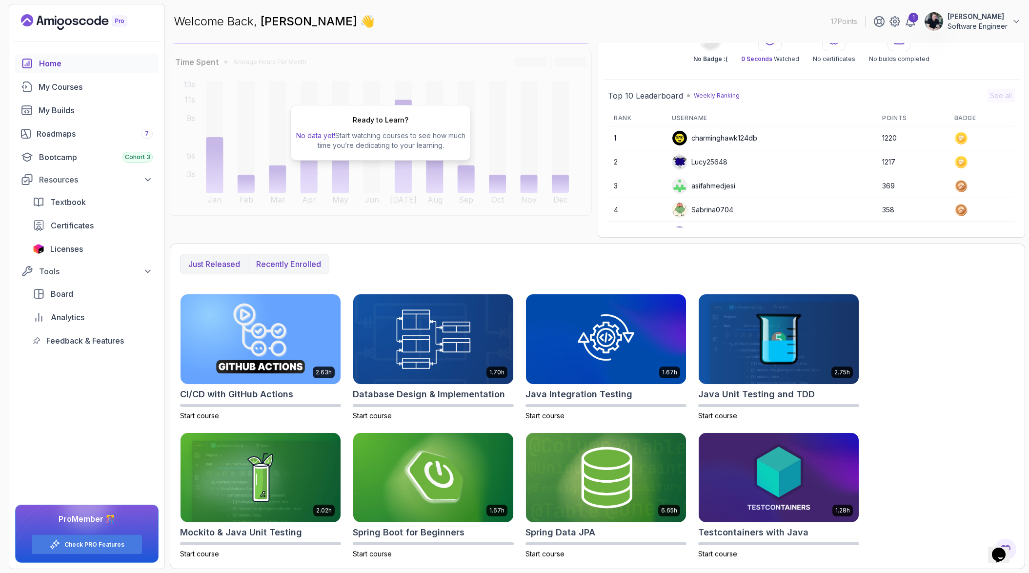
click at [286, 265] on p "Recently enrolled" at bounding box center [288, 264] width 65 height 12
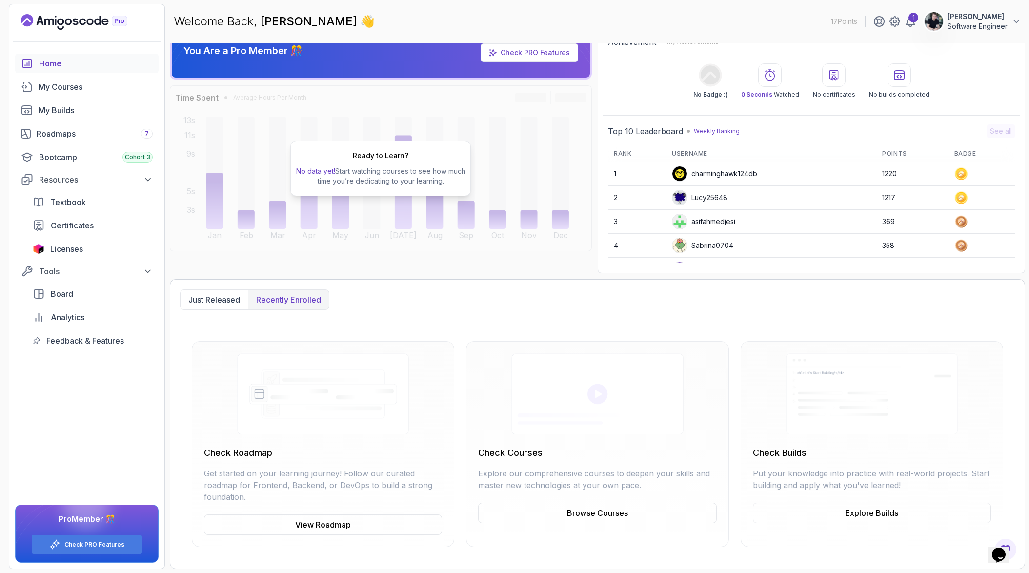
scroll to position [17, 0]
click at [227, 297] on p "Just released" at bounding box center [214, 300] width 52 height 12
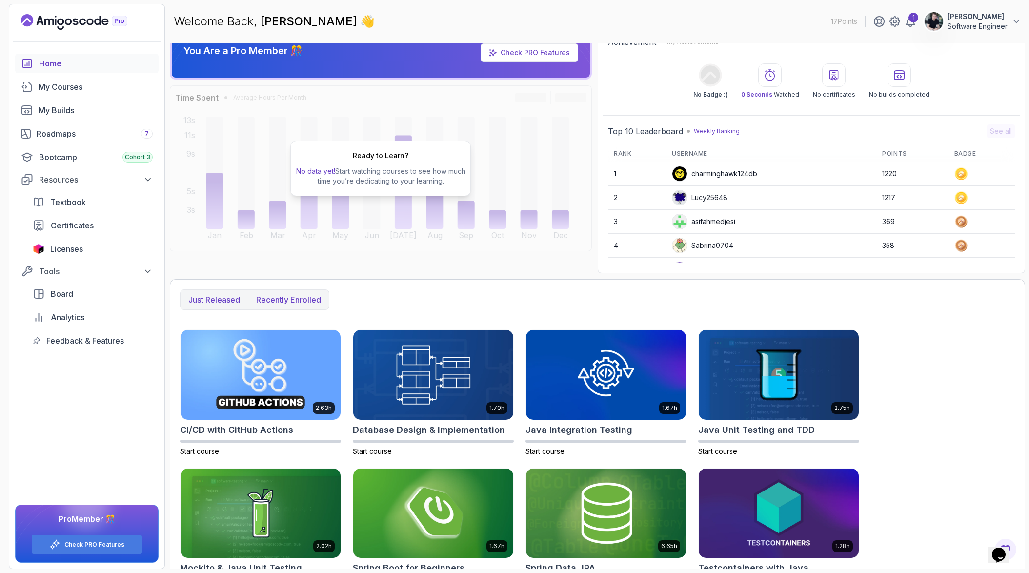
click at [284, 299] on p "Recently enrolled" at bounding box center [288, 300] width 65 height 12
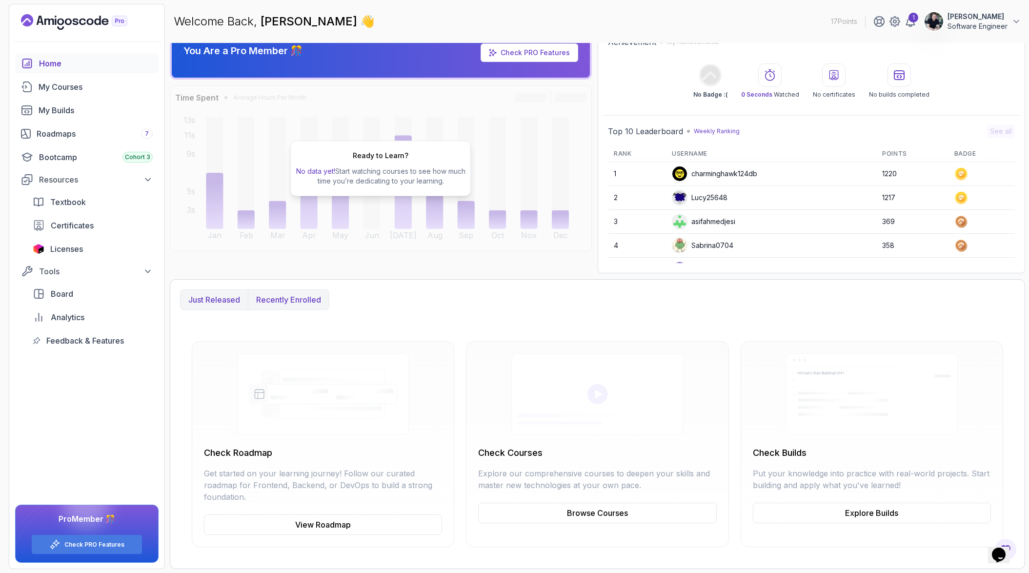
click at [229, 305] on p "Just released" at bounding box center [214, 300] width 52 height 12
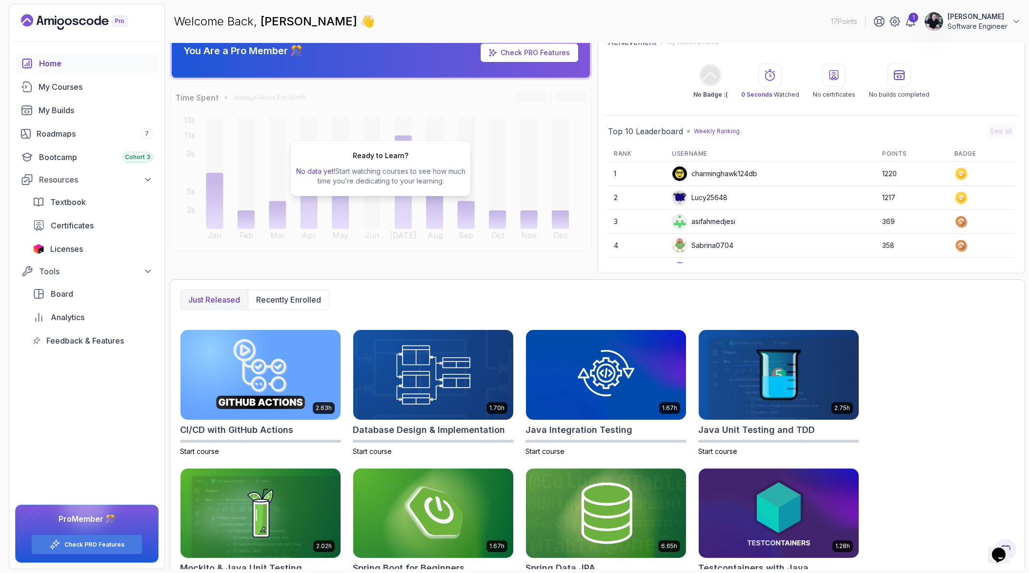
scroll to position [0, 0]
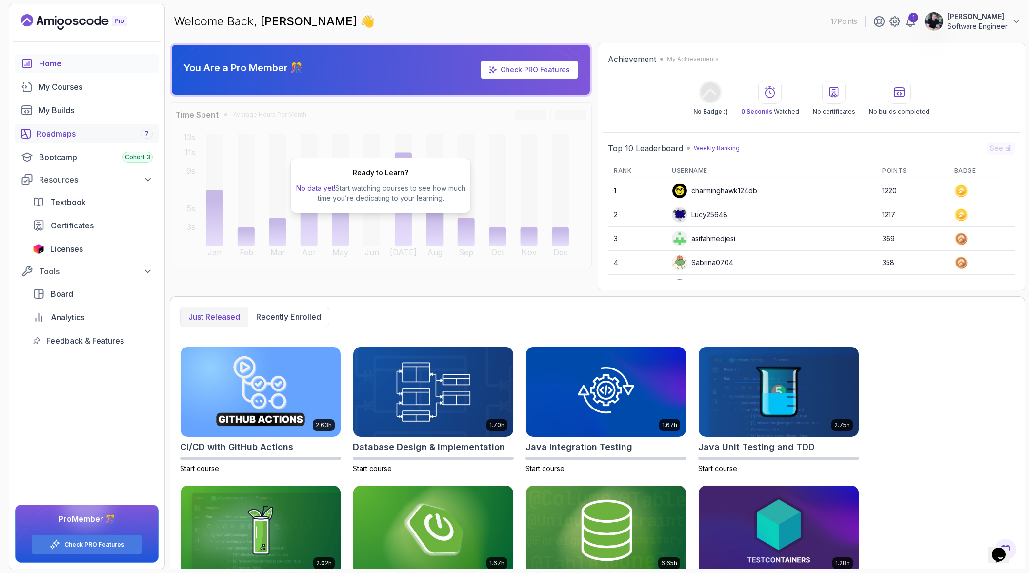
click at [65, 137] on div "Roadmaps 7" at bounding box center [95, 134] width 116 height 12
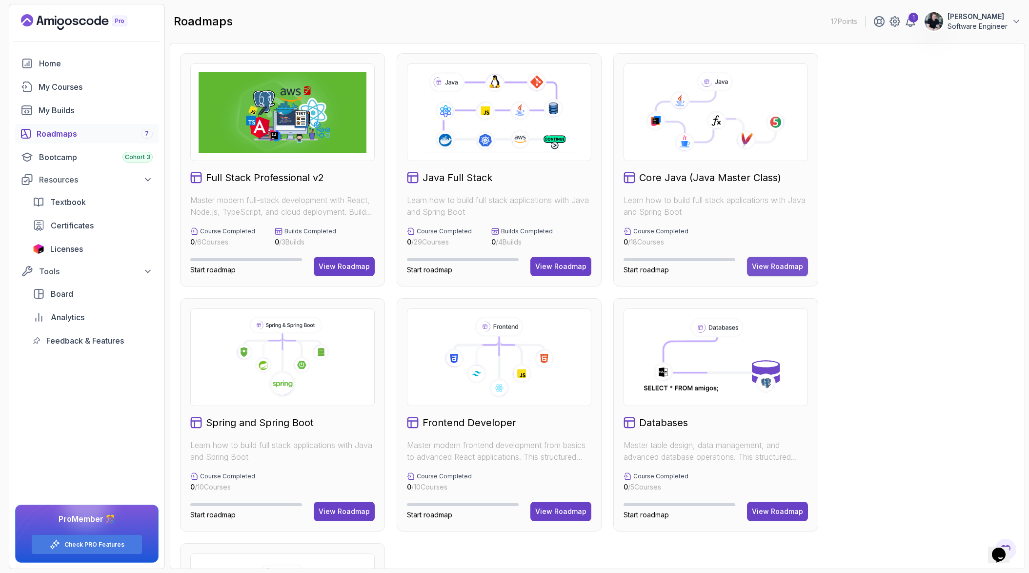
click at [781, 268] on div "View Roadmap" at bounding box center [777, 267] width 51 height 10
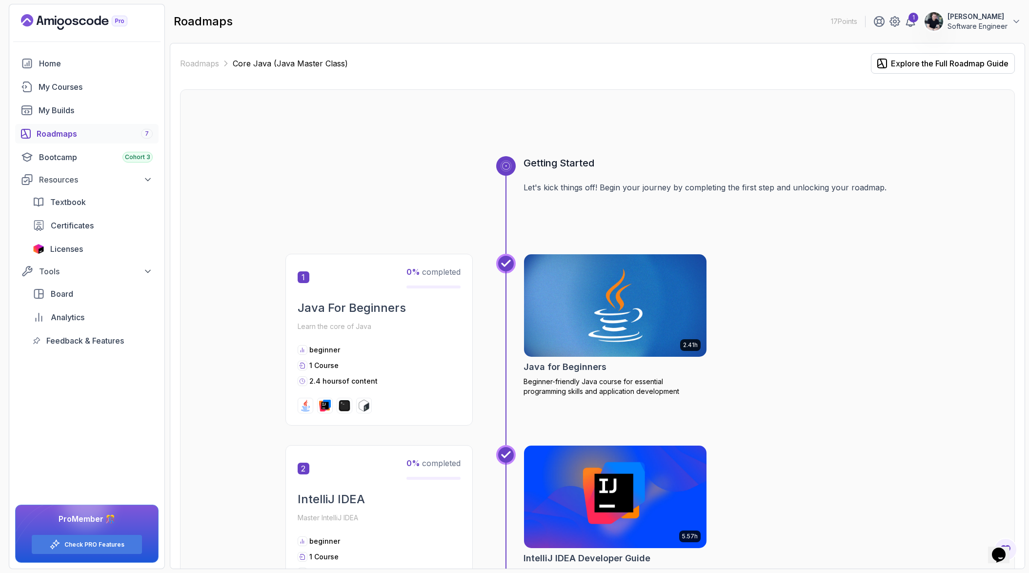
click at [389, 321] on p "Learn the core of Java" at bounding box center [379, 327] width 163 height 14
click at [617, 307] on img at bounding box center [615, 305] width 192 height 107
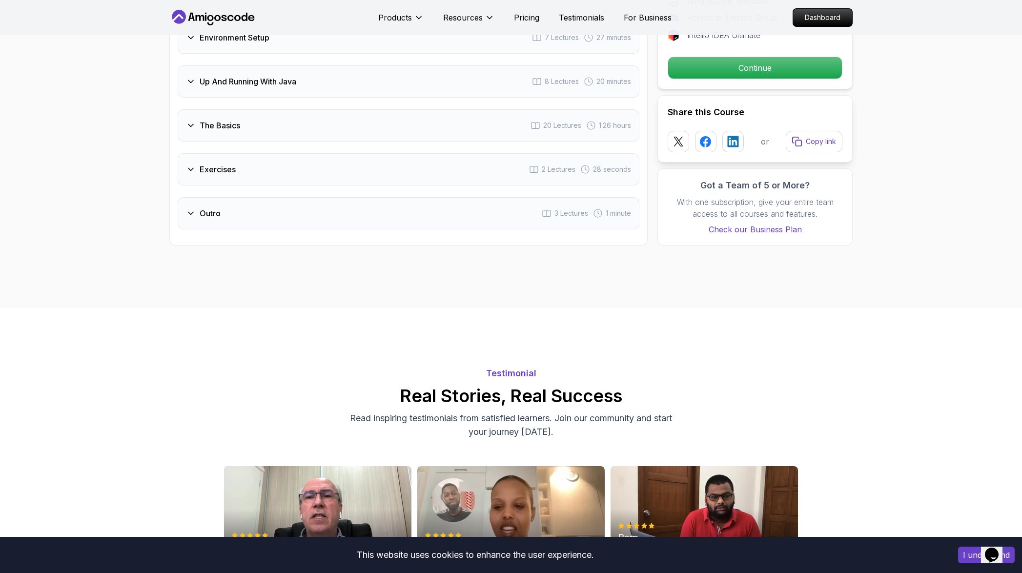
scroll to position [1489, 0]
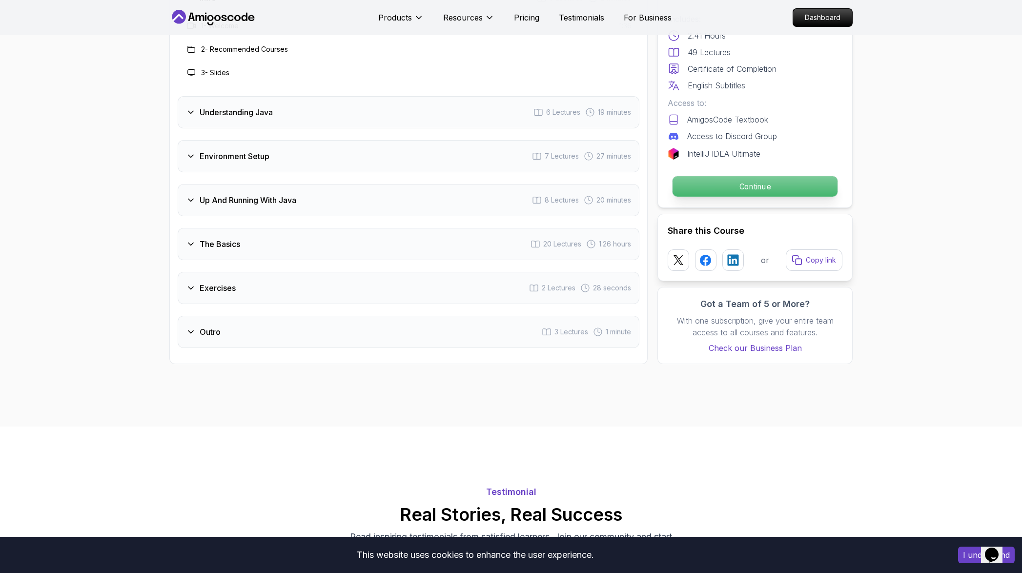
click at [710, 176] on p "Continue" at bounding box center [755, 186] width 165 height 21
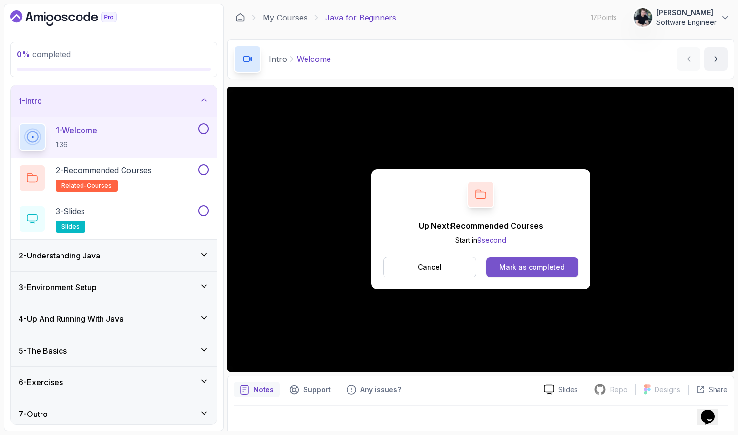
click at [535, 269] on div "Mark as completed" at bounding box center [531, 268] width 65 height 10
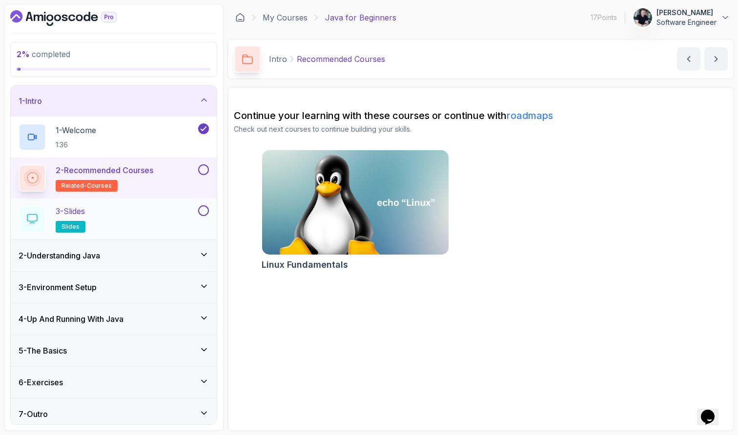
click at [147, 223] on div "3 - Slides slides" at bounding box center [108, 219] width 178 height 27
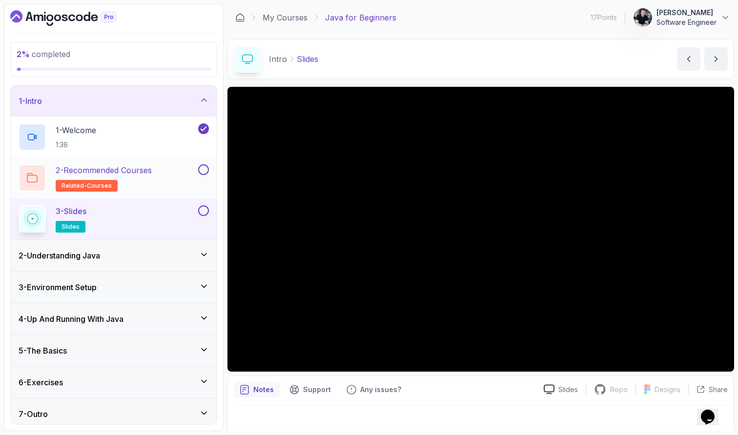
click at [168, 178] on div "2 - Recommended Courses related-courses" at bounding box center [108, 178] width 178 height 27
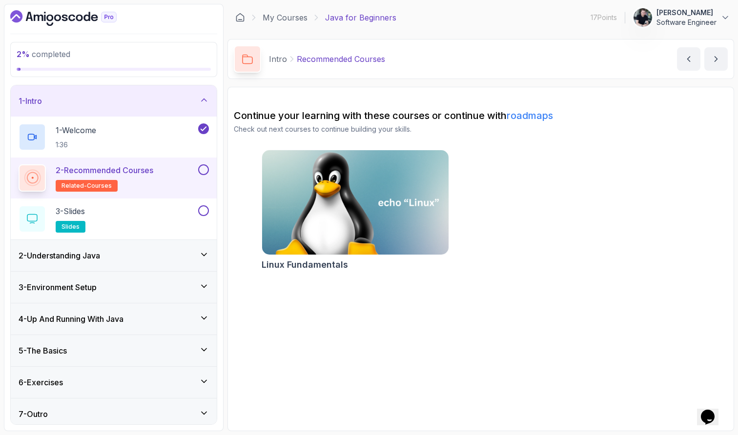
click at [391, 192] on img at bounding box center [355, 203] width 196 height 110
click at [347, 241] on img at bounding box center [355, 203] width 196 height 110
click at [203, 169] on button at bounding box center [203, 170] width 11 height 11
click at [164, 219] on div "3 - Slides slides" at bounding box center [108, 219] width 178 height 27
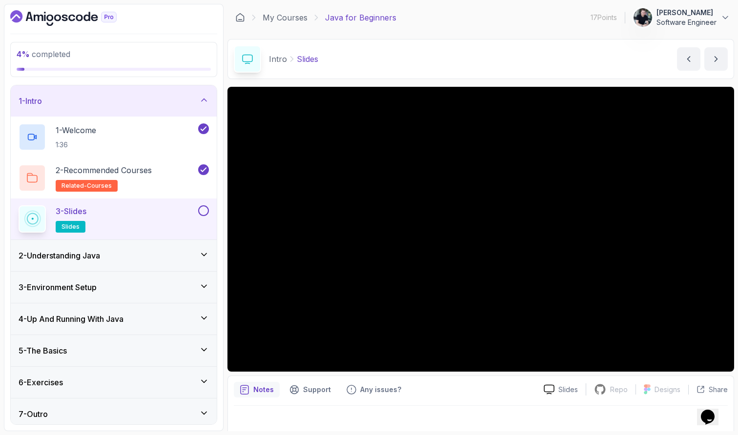
click at [204, 255] on icon at bounding box center [204, 255] width 10 height 10
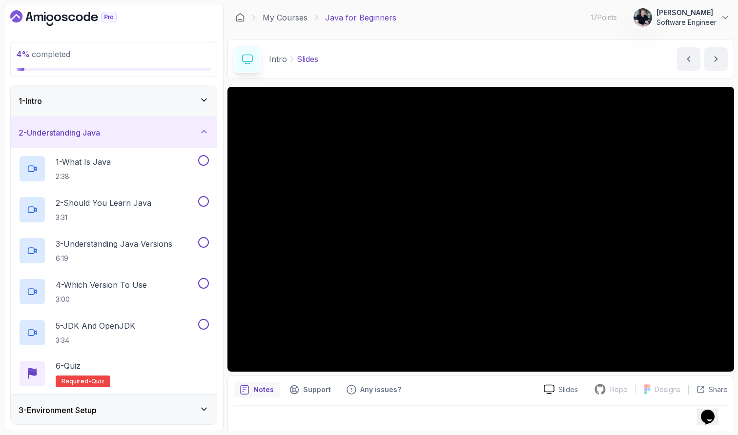
click at [204, 130] on icon at bounding box center [204, 132] width 10 height 10
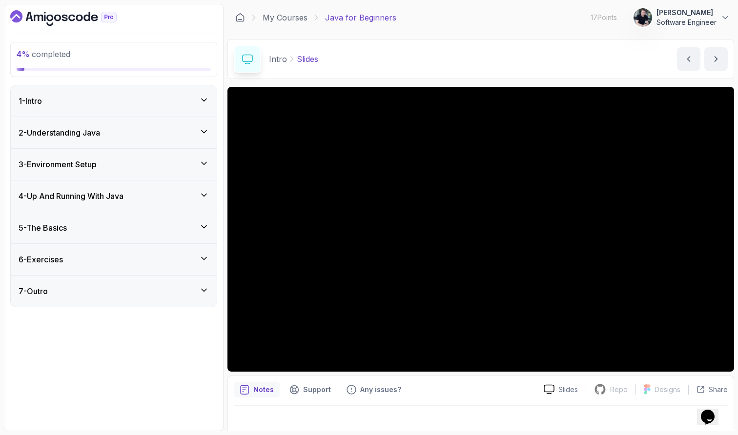
click at [208, 98] on icon at bounding box center [204, 100] width 10 height 10
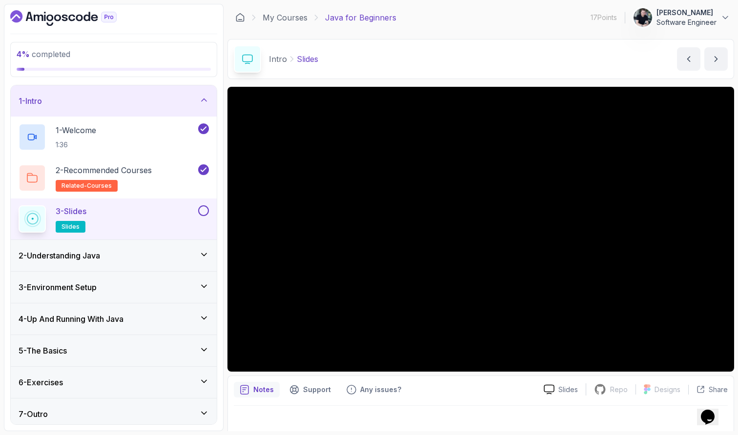
click at [202, 213] on button at bounding box center [203, 211] width 11 height 11
click at [207, 254] on icon at bounding box center [204, 255] width 10 height 10
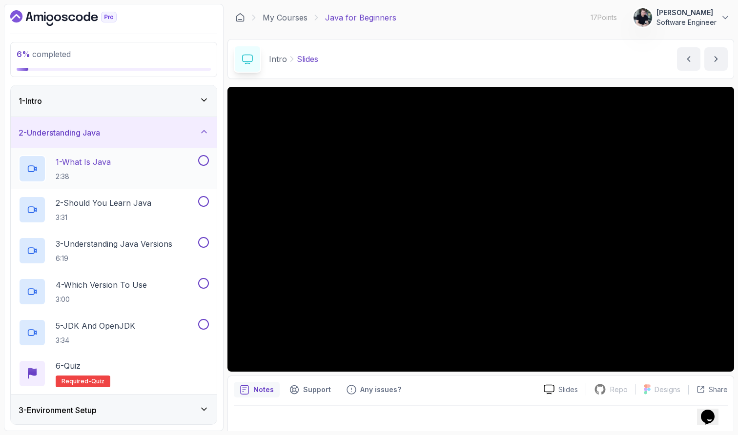
click at [129, 169] on div "1 - What Is Java 2:38" at bounding box center [108, 168] width 178 height 27
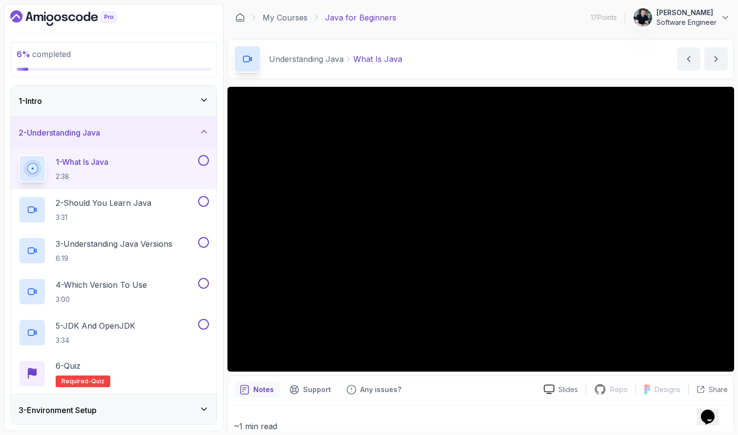
click at [467, 219] on div at bounding box center [480, 229] width 507 height 285
click at [116, 169] on div "1 - What Is Java 2:38" at bounding box center [108, 168] width 178 height 27
click at [689, 61] on icon "previous content" at bounding box center [689, 59] width 2 height 5
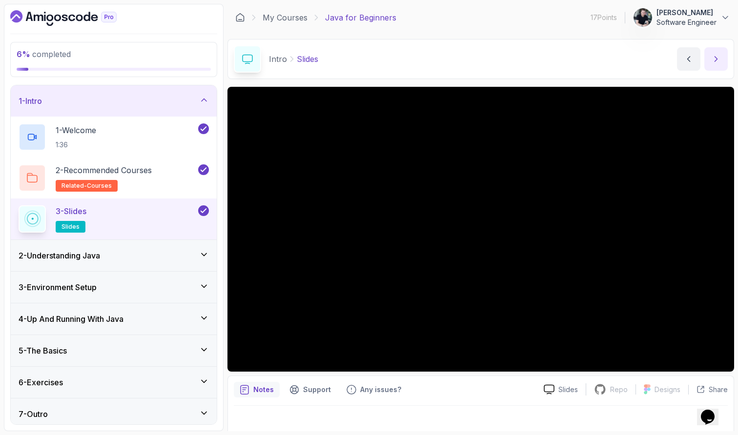
click at [707, 60] on button "next content" at bounding box center [715, 58] width 23 height 23
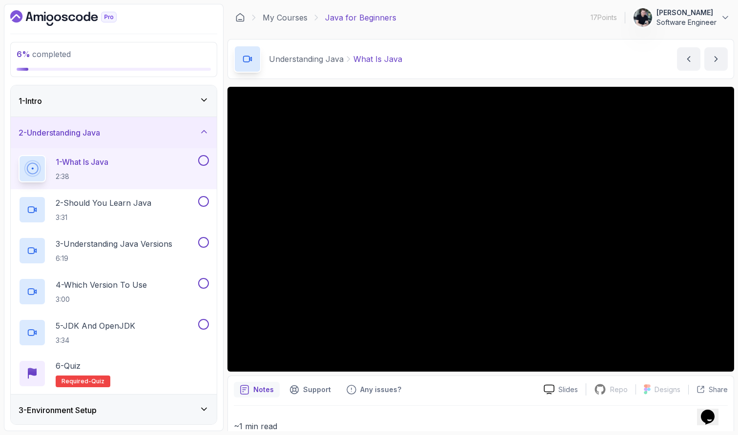
click at [528, 52] on div "Understanding Java What Is Java What Is Java by nelson" at bounding box center [480, 59] width 507 height 40
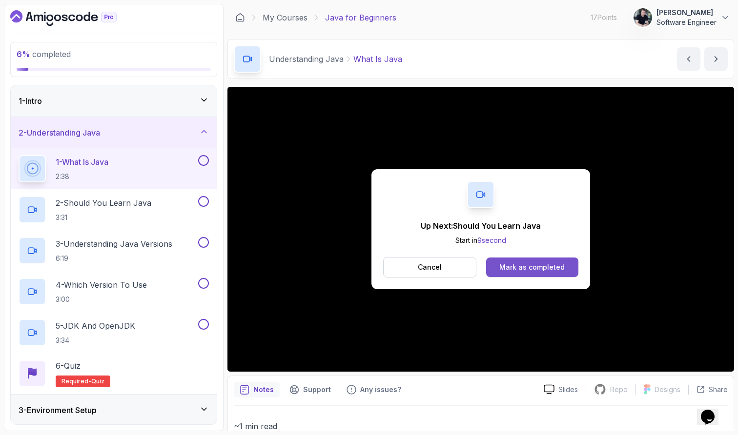
click at [499, 262] on button "Mark as completed" at bounding box center [532, 268] width 92 height 20
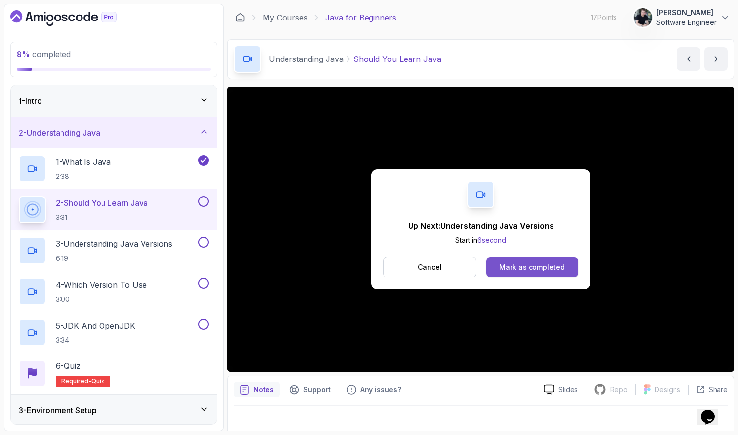
click at [541, 266] on div "Mark as completed" at bounding box center [531, 268] width 65 height 10
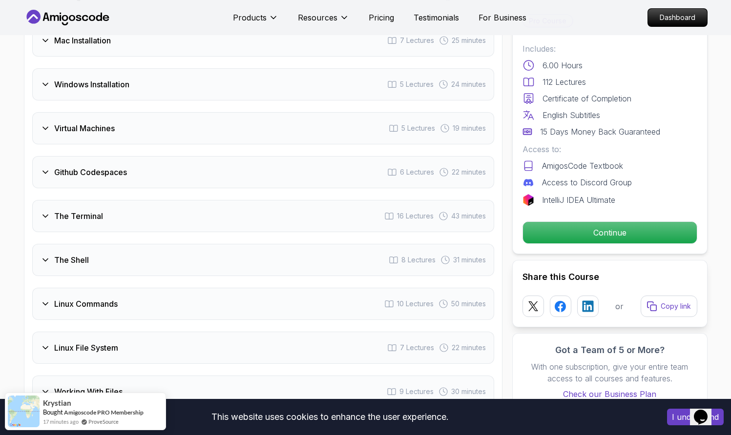
scroll to position [1613, 0]
